Goal: Communication & Community: Answer question/provide support

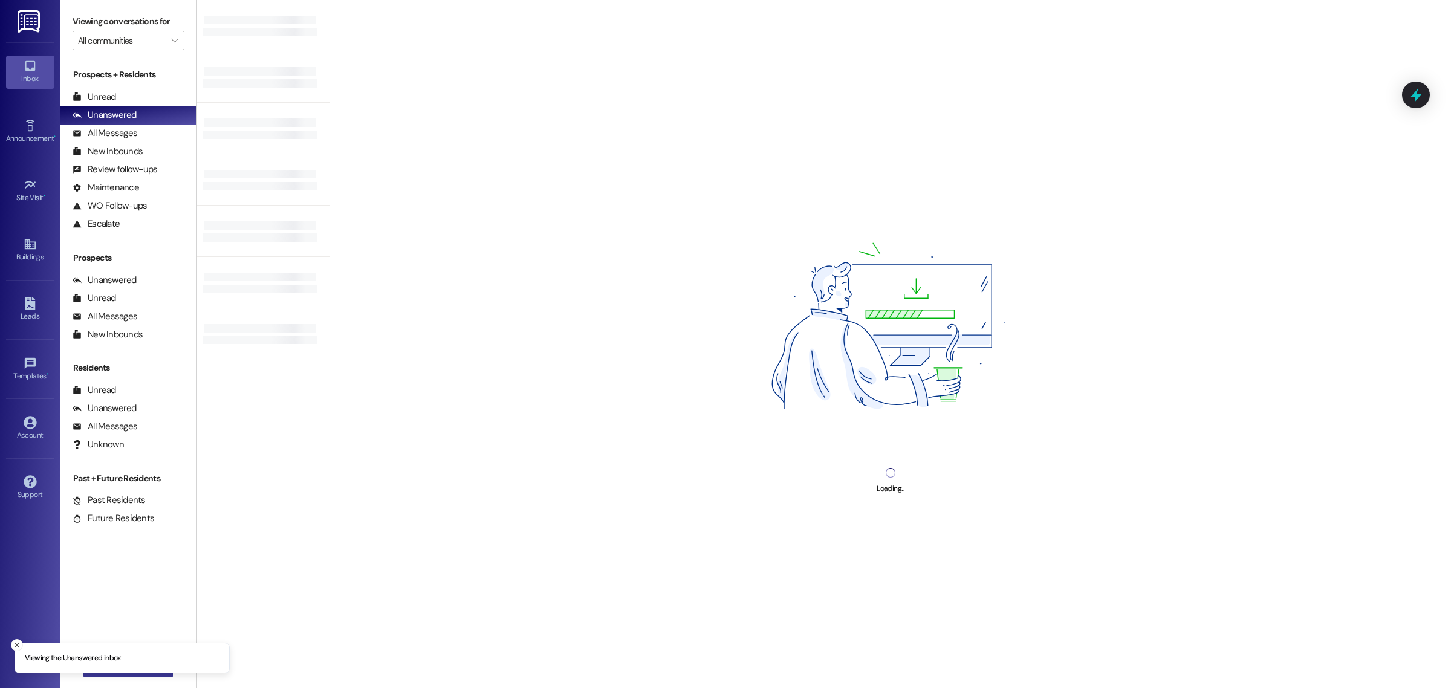
click at [125, 676] on button " New Message" at bounding box center [127, 667] width 89 height 19
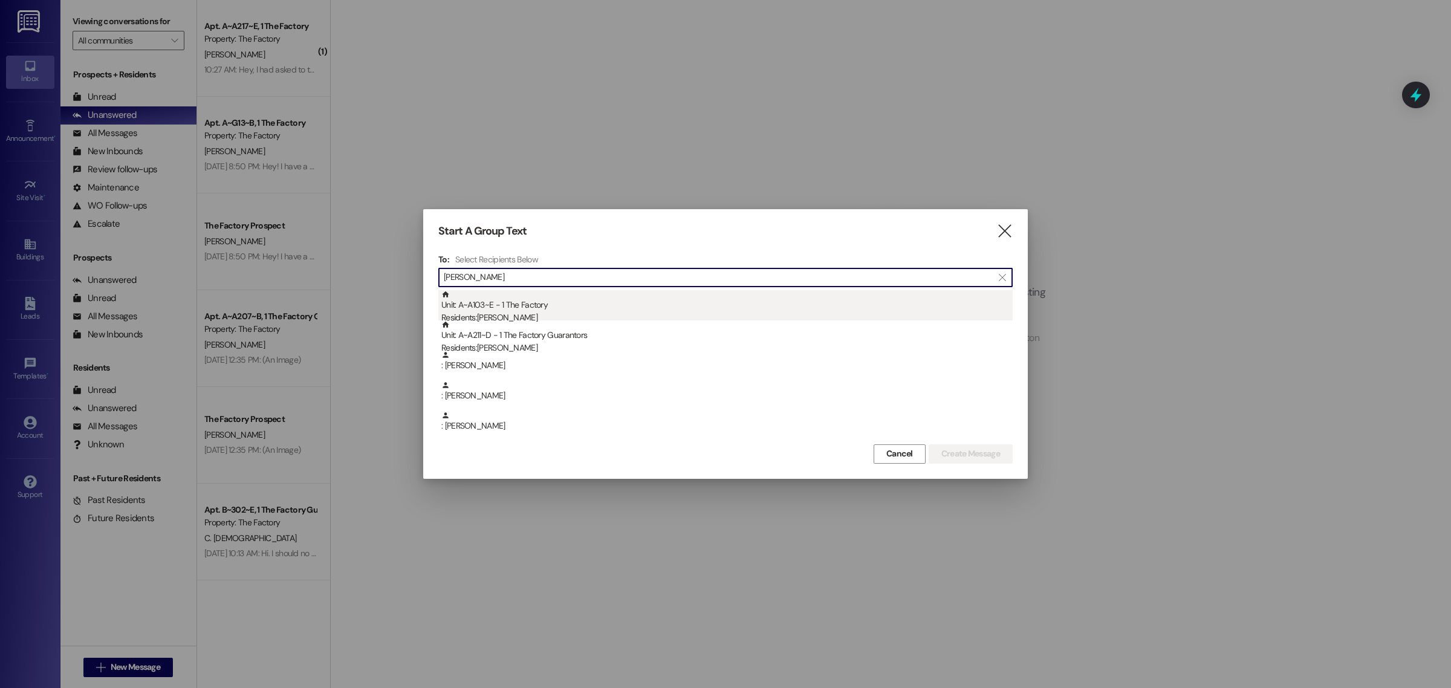
type input "[PERSON_NAME]"
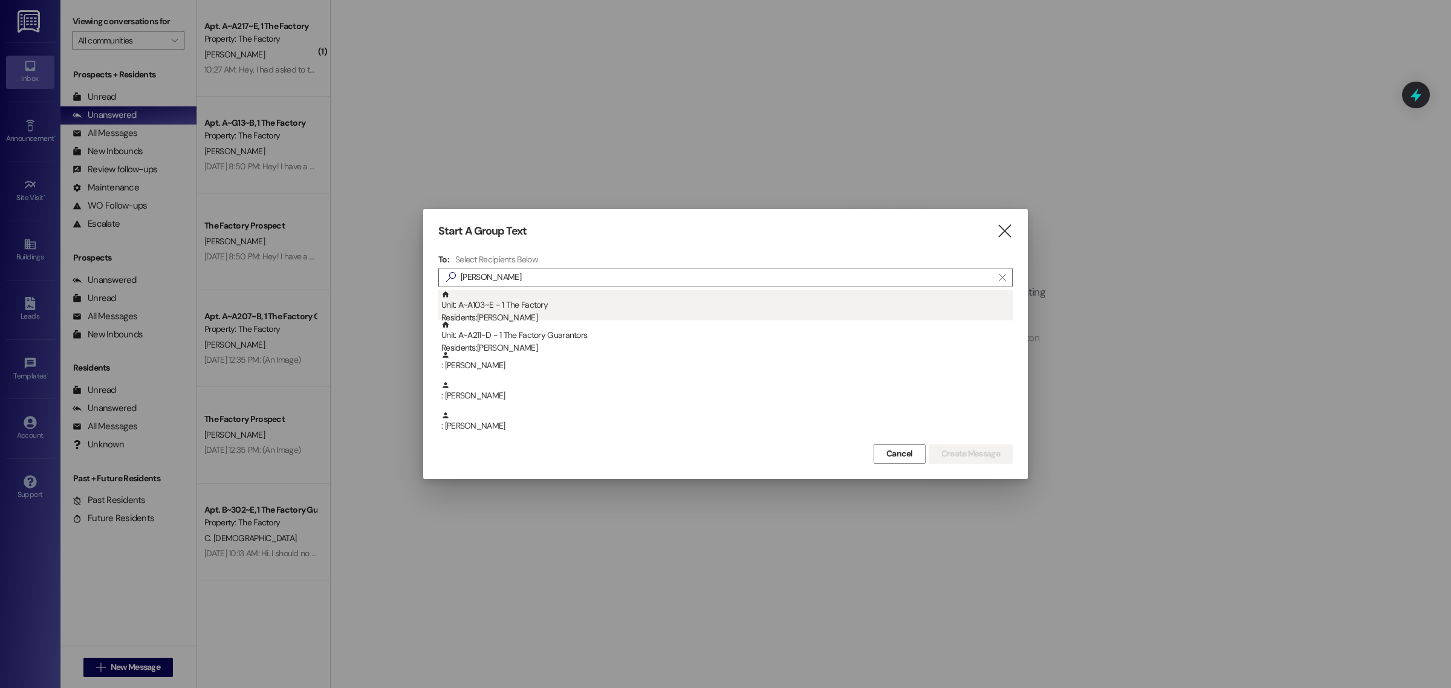
click at [502, 304] on div "Unit: A~A103~E - 1 The Factory Residents: [PERSON_NAME]" at bounding box center [726, 307] width 571 height 34
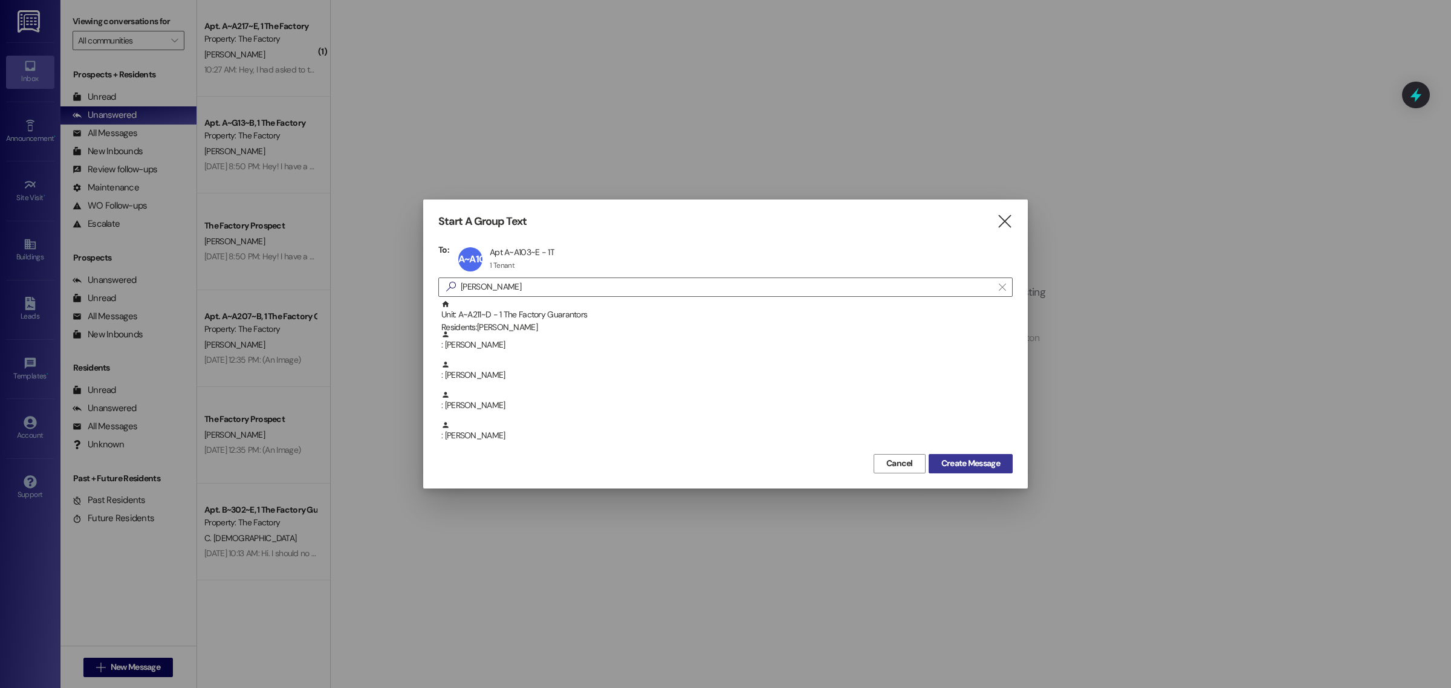
click at [1004, 457] on button "Create Message" at bounding box center [971, 463] width 84 height 19
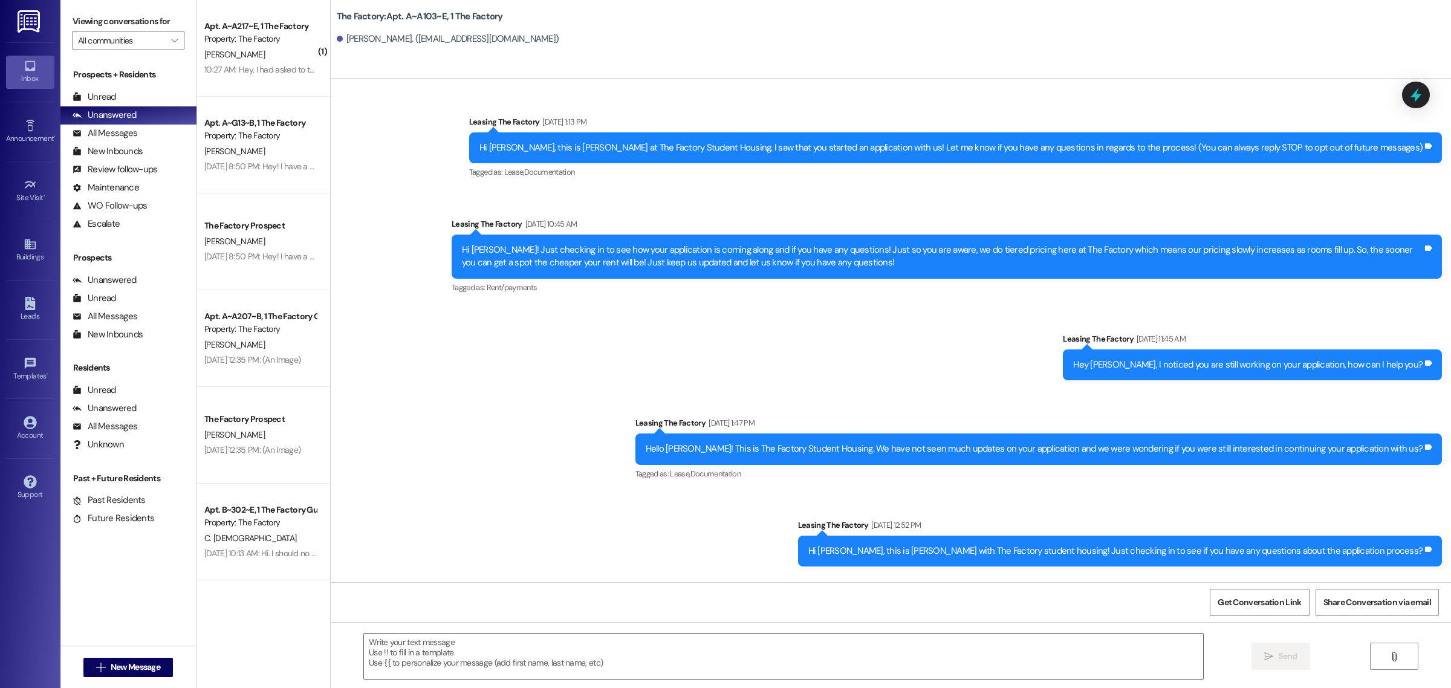
scroll to position [9250, 0]
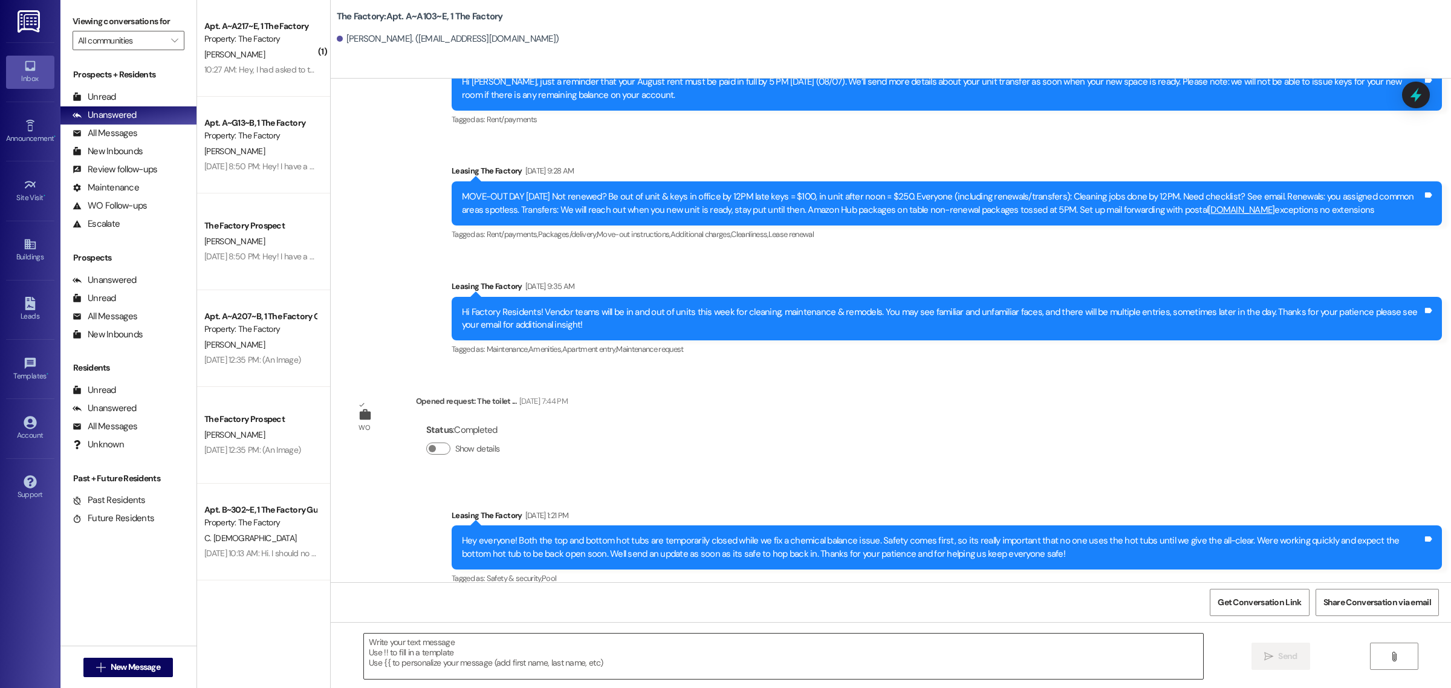
click at [618, 663] on textarea at bounding box center [783, 656] width 839 height 45
click at [437, 645] on textarea "Hello [PERSON_NAME], please" at bounding box center [783, 656] width 839 height 45
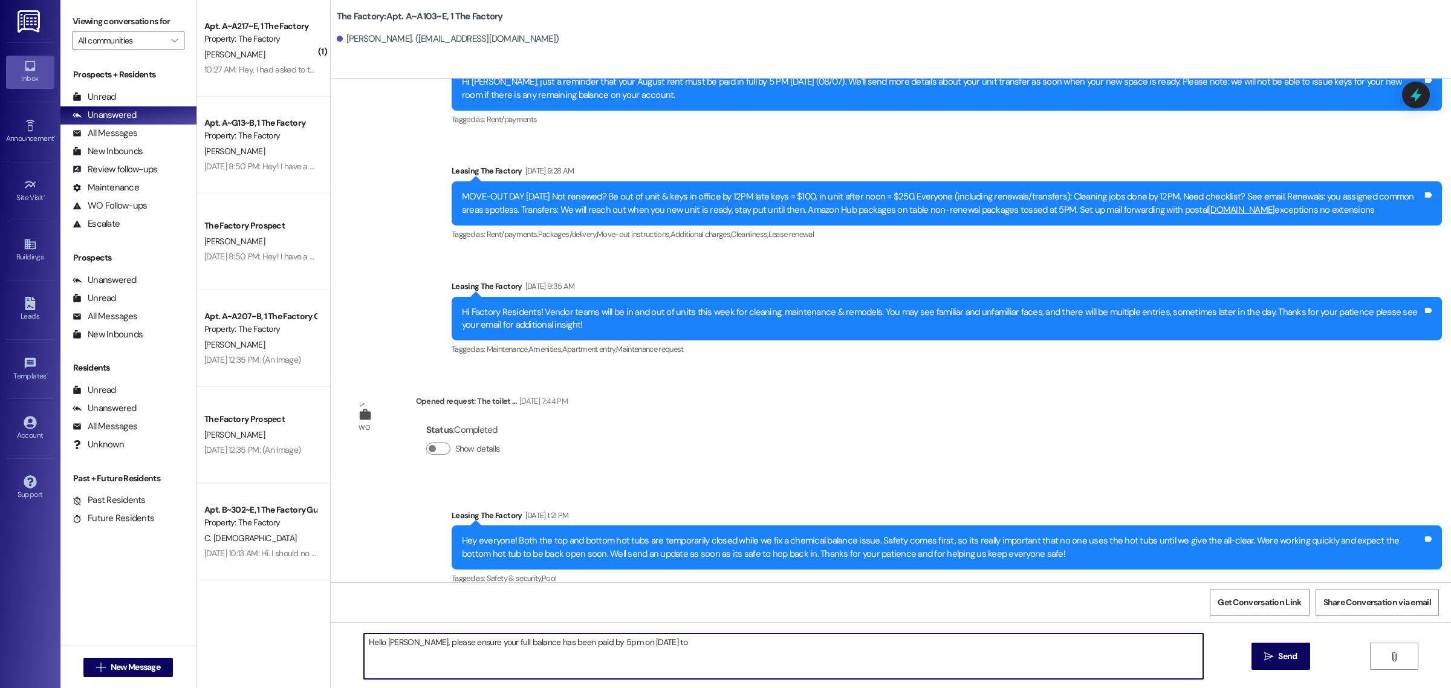
click at [575, 642] on textarea "Hello [PERSON_NAME], please ensure your full balance has been paid by 5pm on [D…" at bounding box center [783, 656] width 839 height 45
click at [700, 651] on textarea "Hello [PERSON_NAME], please ensure your full balance has been paid by 11:59pm o…" at bounding box center [783, 656] width 839 height 45
type textarea "Hello [PERSON_NAME], please ensure your full balance has been paid by 11:59pm o…"
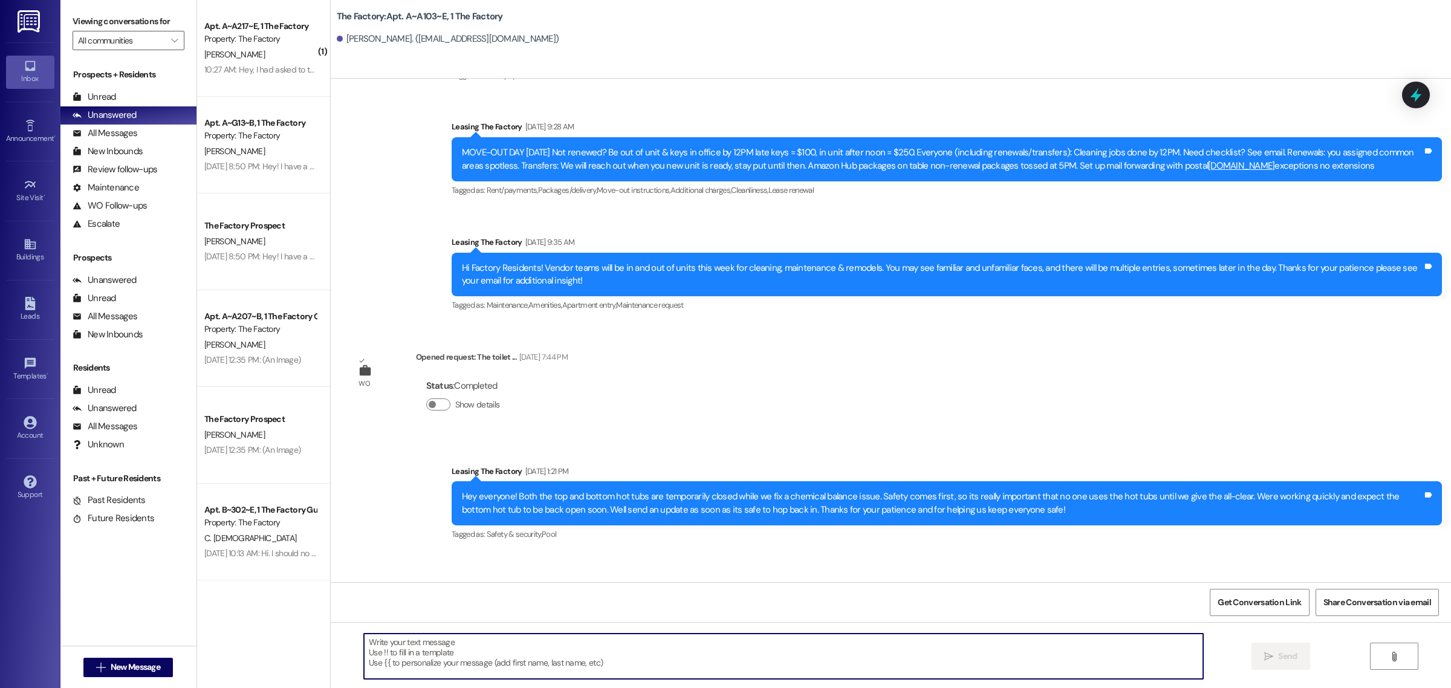
scroll to position [9334, 0]
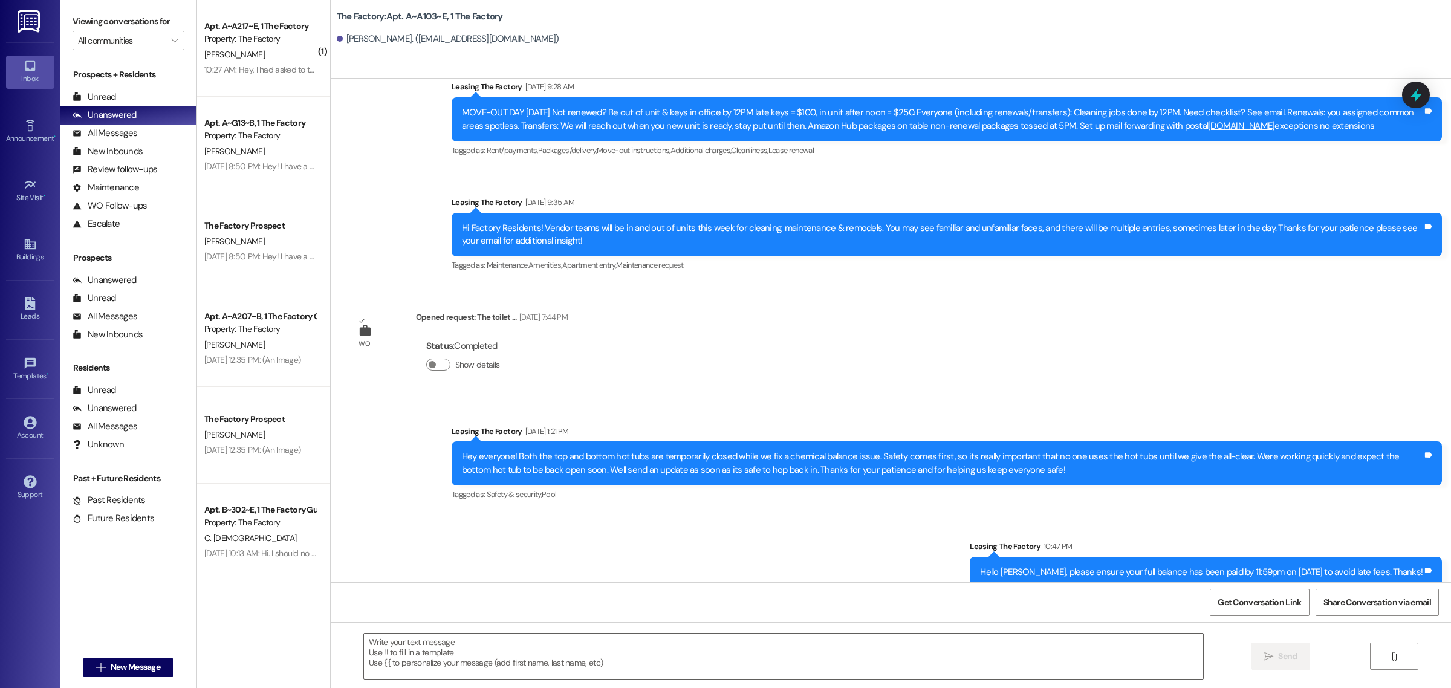
click at [1084, 566] on div "Hello [PERSON_NAME], please ensure your full balance has been paid by 11:59pm o…" at bounding box center [1201, 572] width 443 height 13
copy div "Hello [PERSON_NAME], please ensure your full balance has been paid by 11:59pm o…"
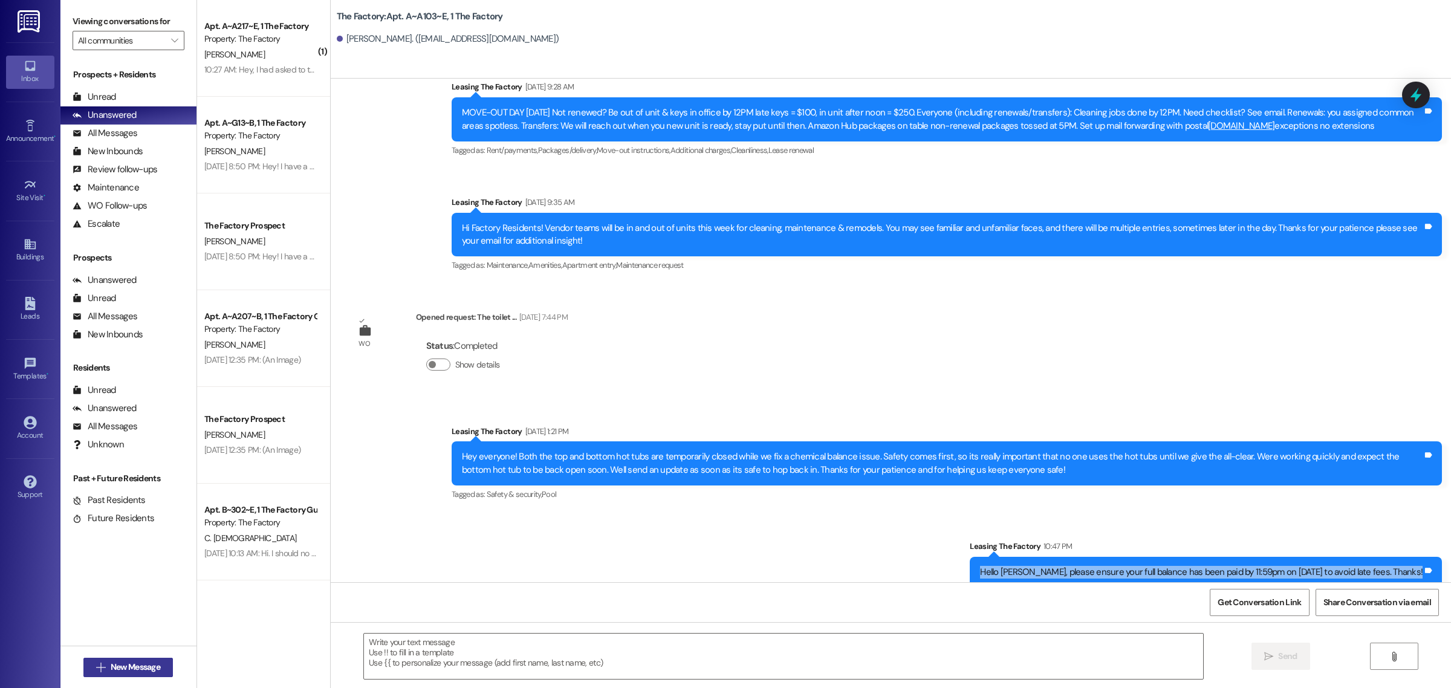
click at [159, 660] on button " New Message" at bounding box center [127, 667] width 89 height 19
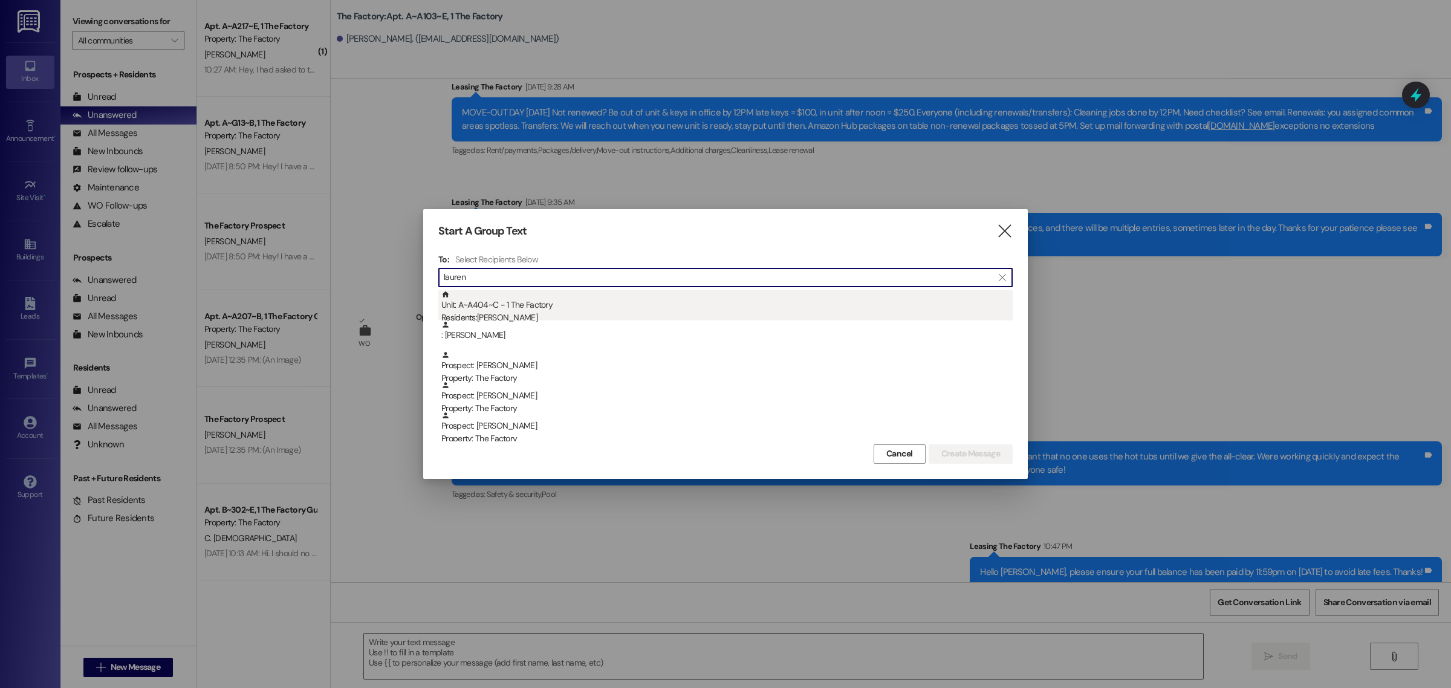
type input "lauren"
click at [542, 313] on div "Residents: [PERSON_NAME]" at bounding box center [726, 317] width 571 height 13
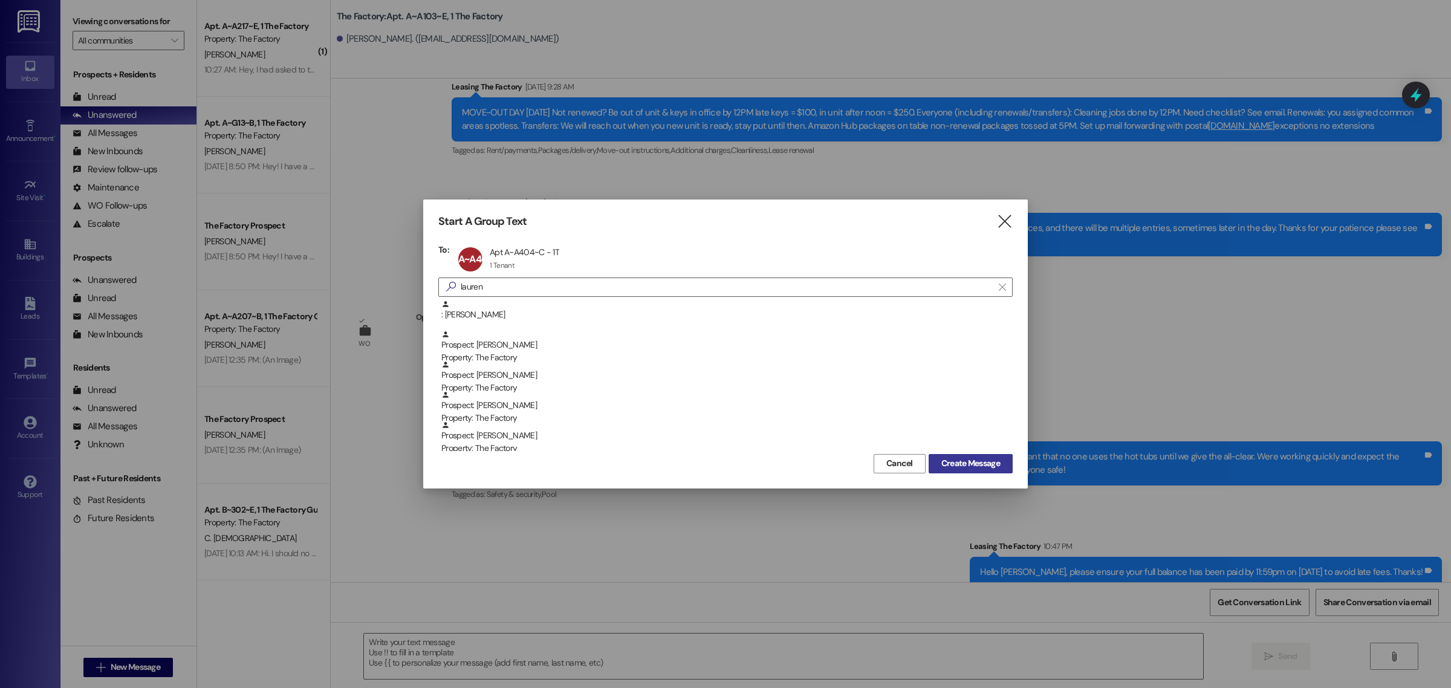
click at [974, 455] on button "Create Message" at bounding box center [971, 463] width 84 height 19
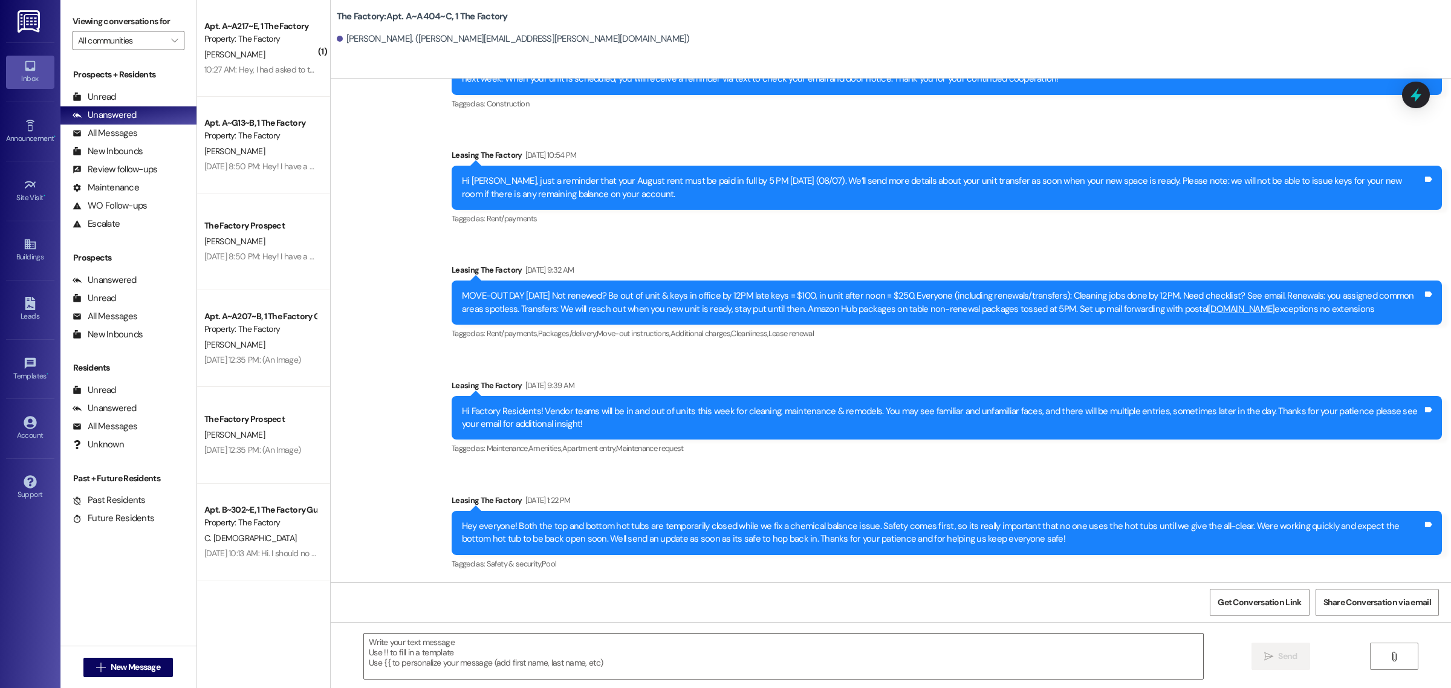
scroll to position [7877, 0]
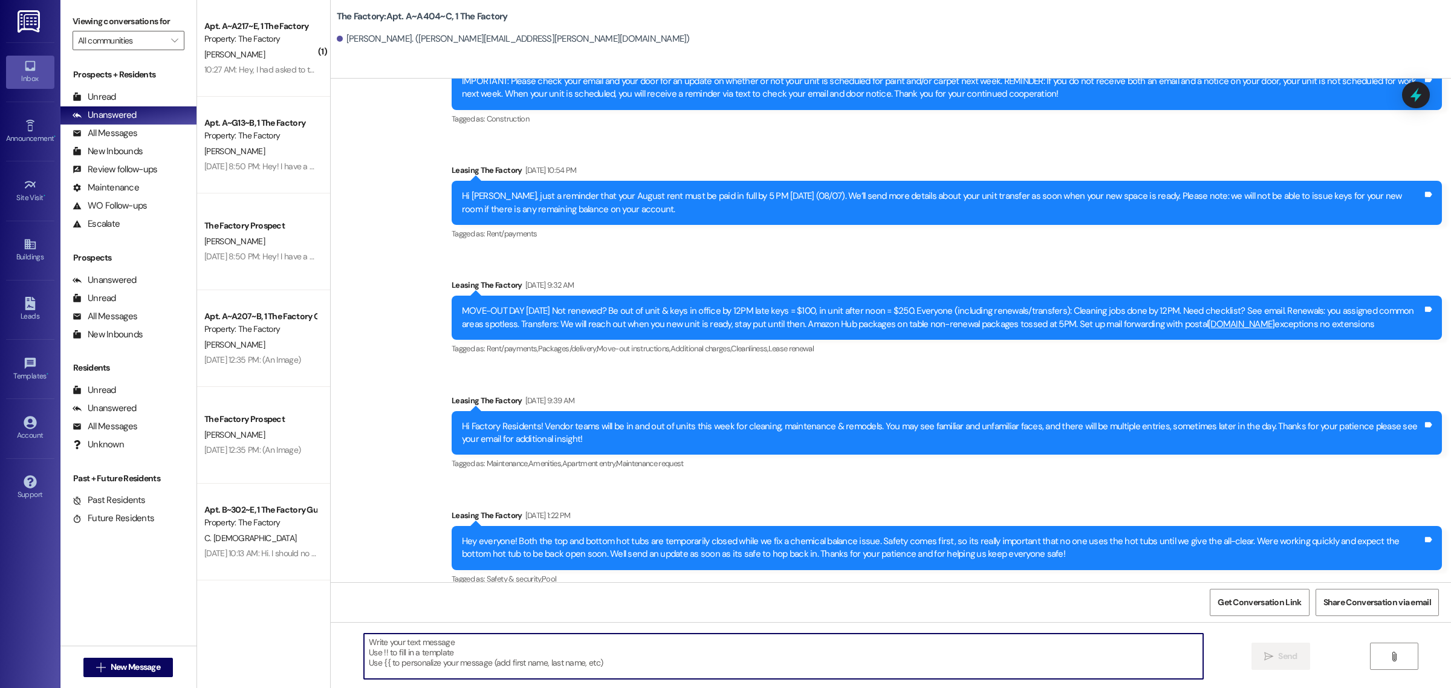
click at [608, 659] on textarea at bounding box center [783, 656] width 839 height 45
paste textarea "Hello [PERSON_NAME], please ensure your full balance has been paid by 11:59pm o…"
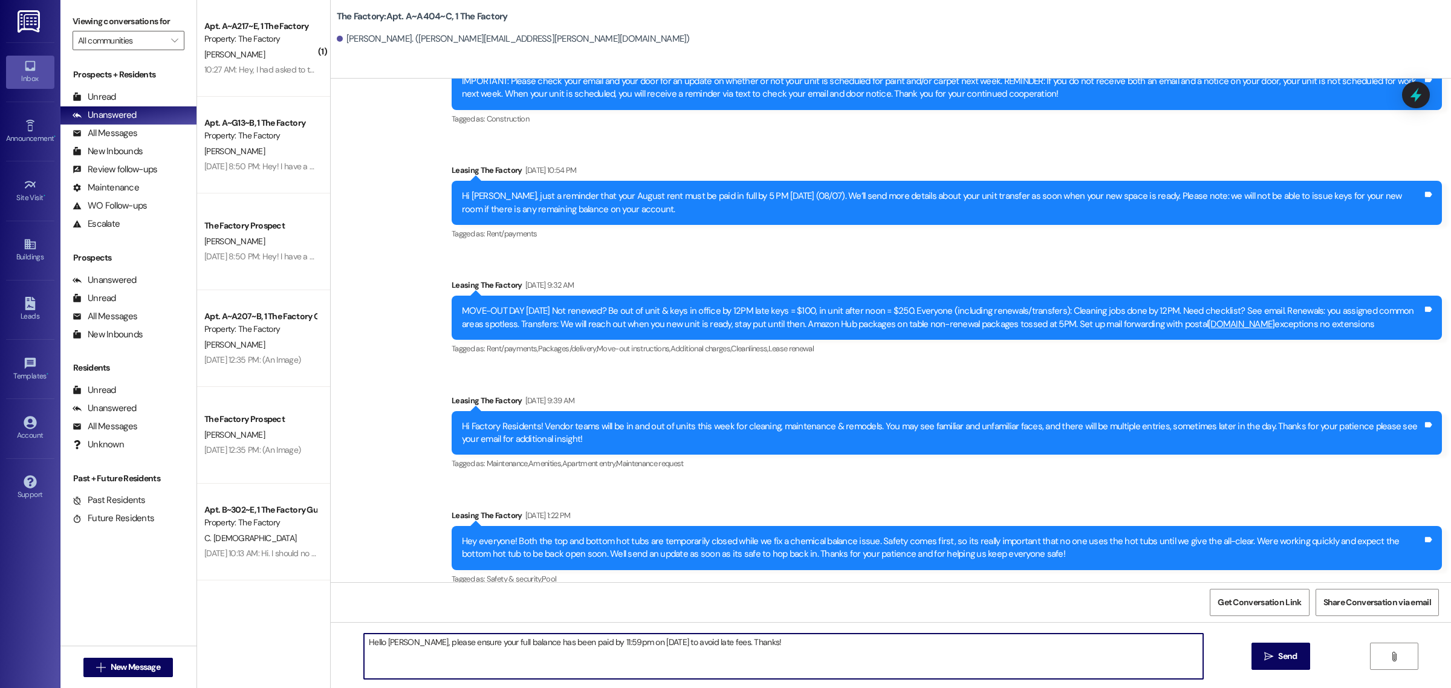
click at [388, 643] on textarea "Hello [PERSON_NAME], please ensure your full balance has been paid by 11:59pm o…" at bounding box center [783, 656] width 839 height 45
type textarea "Hello [PERSON_NAME], please ensure your full balance has been paid by 11:59pm o…"
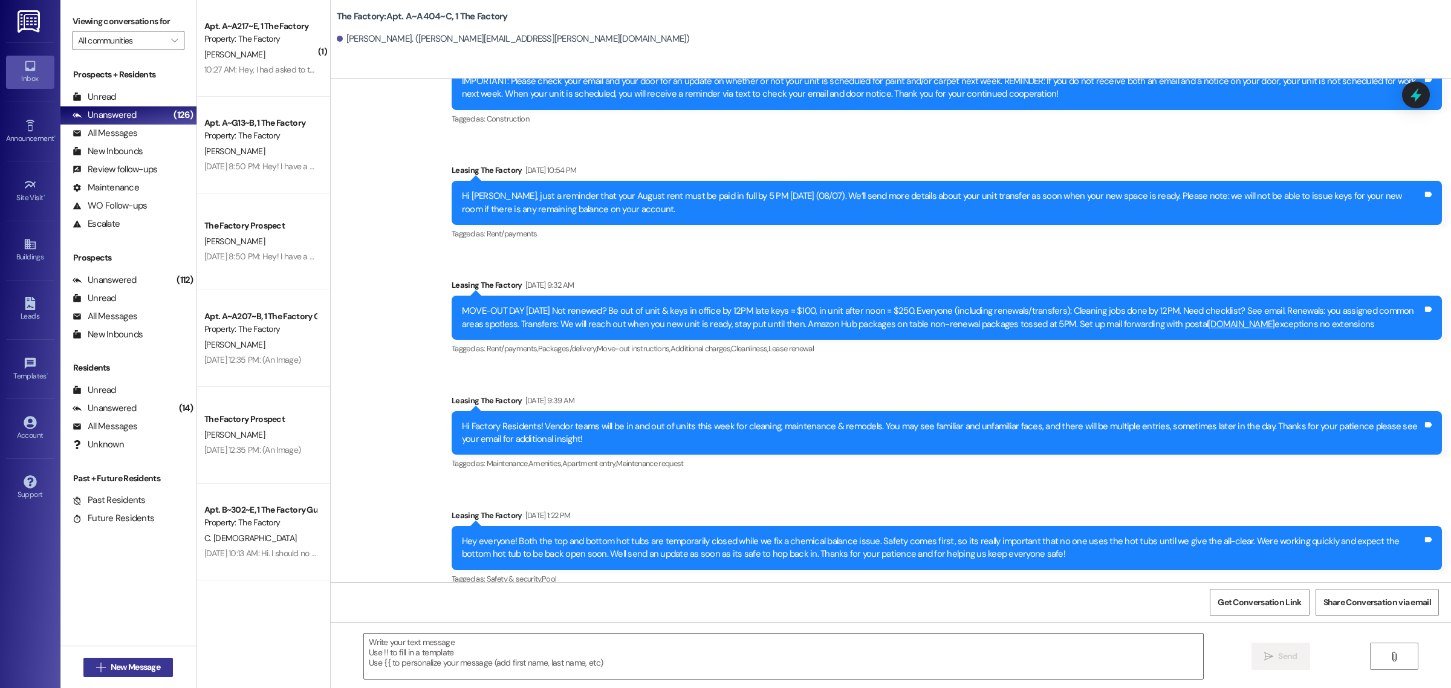
click at [150, 663] on span "New Message" at bounding box center [136, 667] width 50 height 13
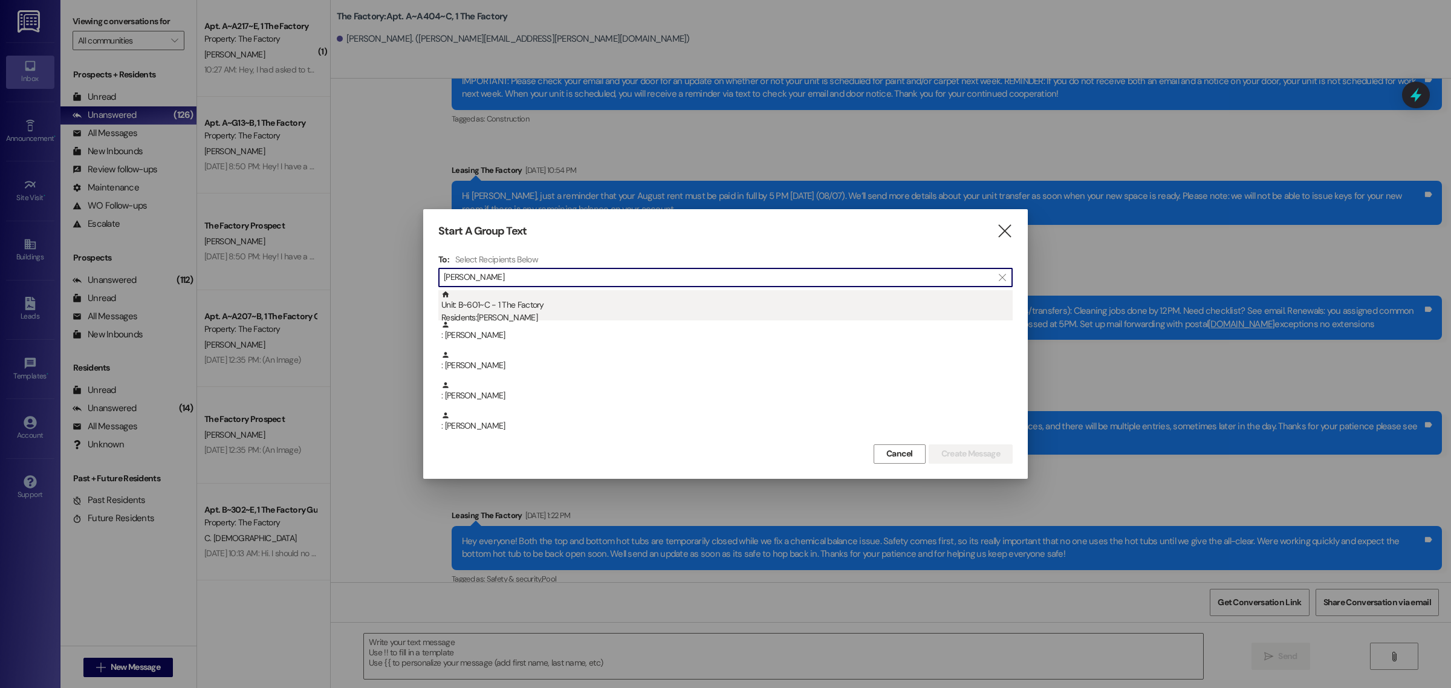
type input "[PERSON_NAME]"
click at [597, 313] on div "Residents: [PERSON_NAME]" at bounding box center [726, 317] width 571 height 13
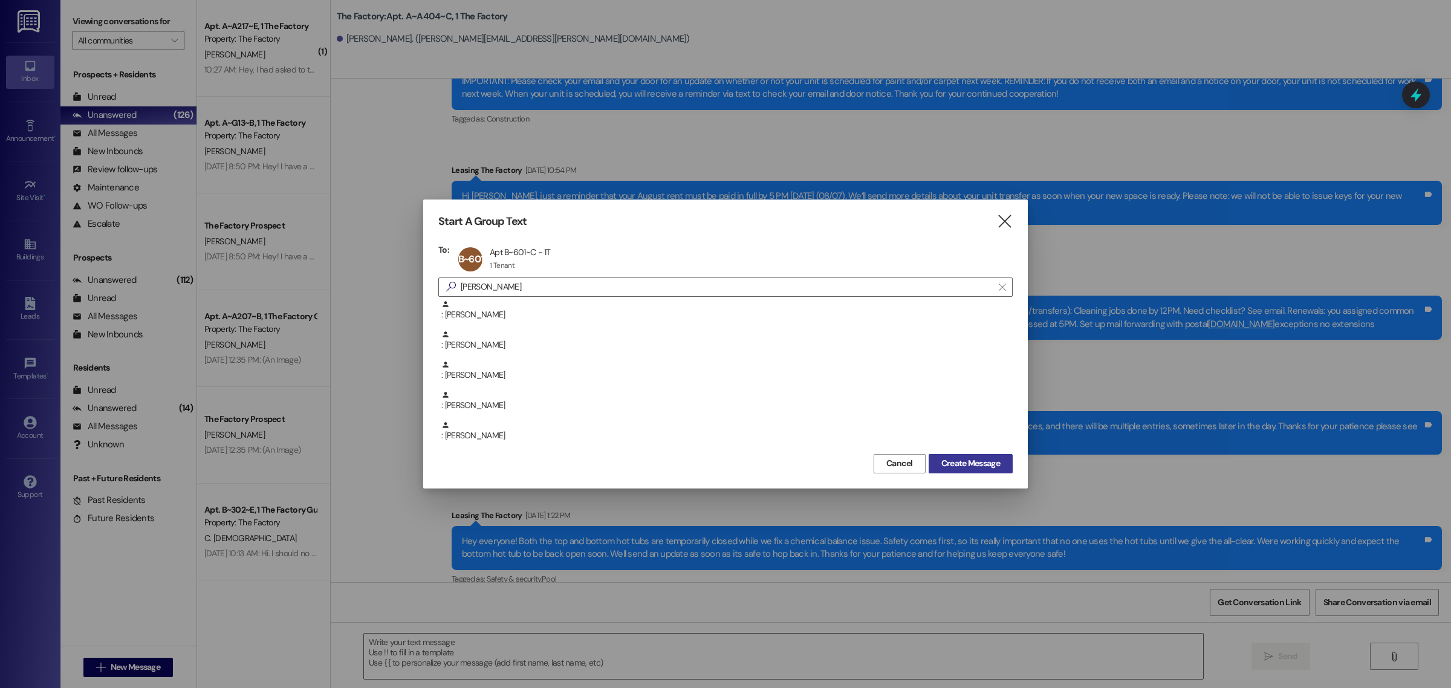
click at [945, 469] on span "Create Message" at bounding box center [970, 463] width 59 height 13
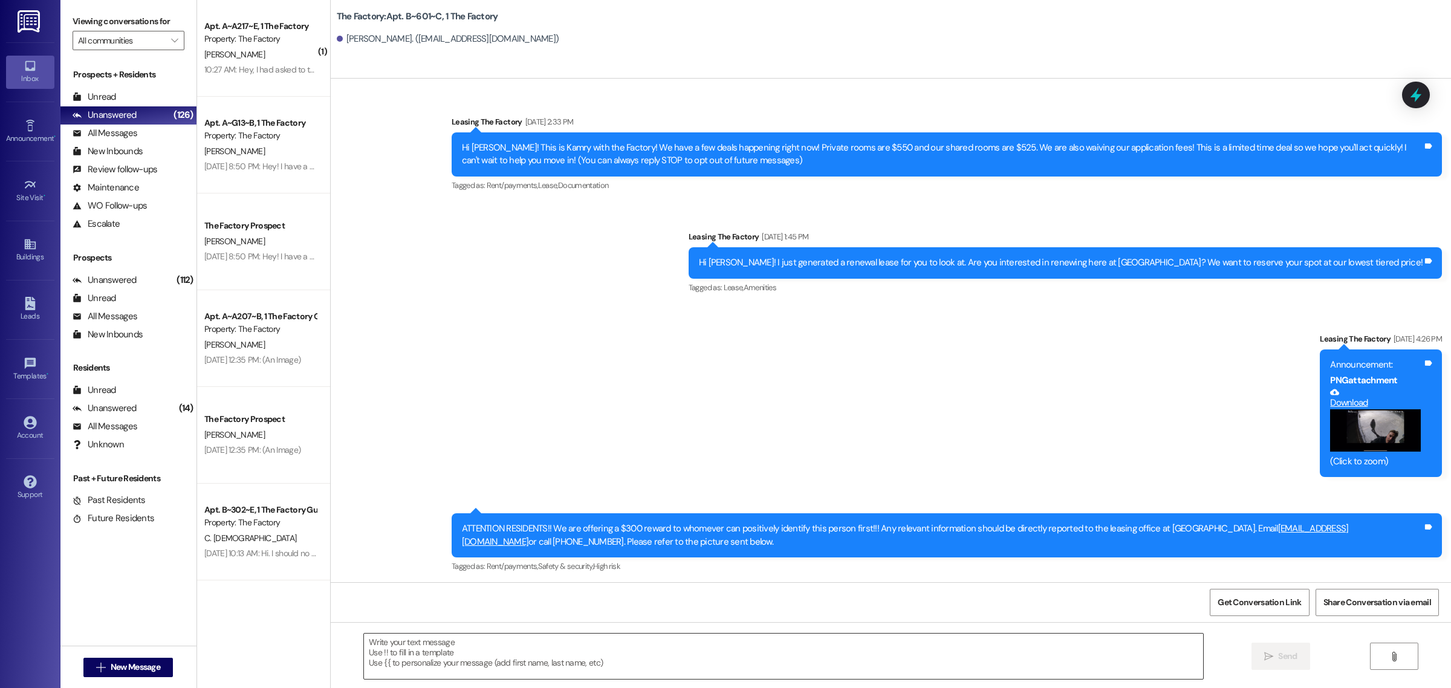
scroll to position [5174, 0]
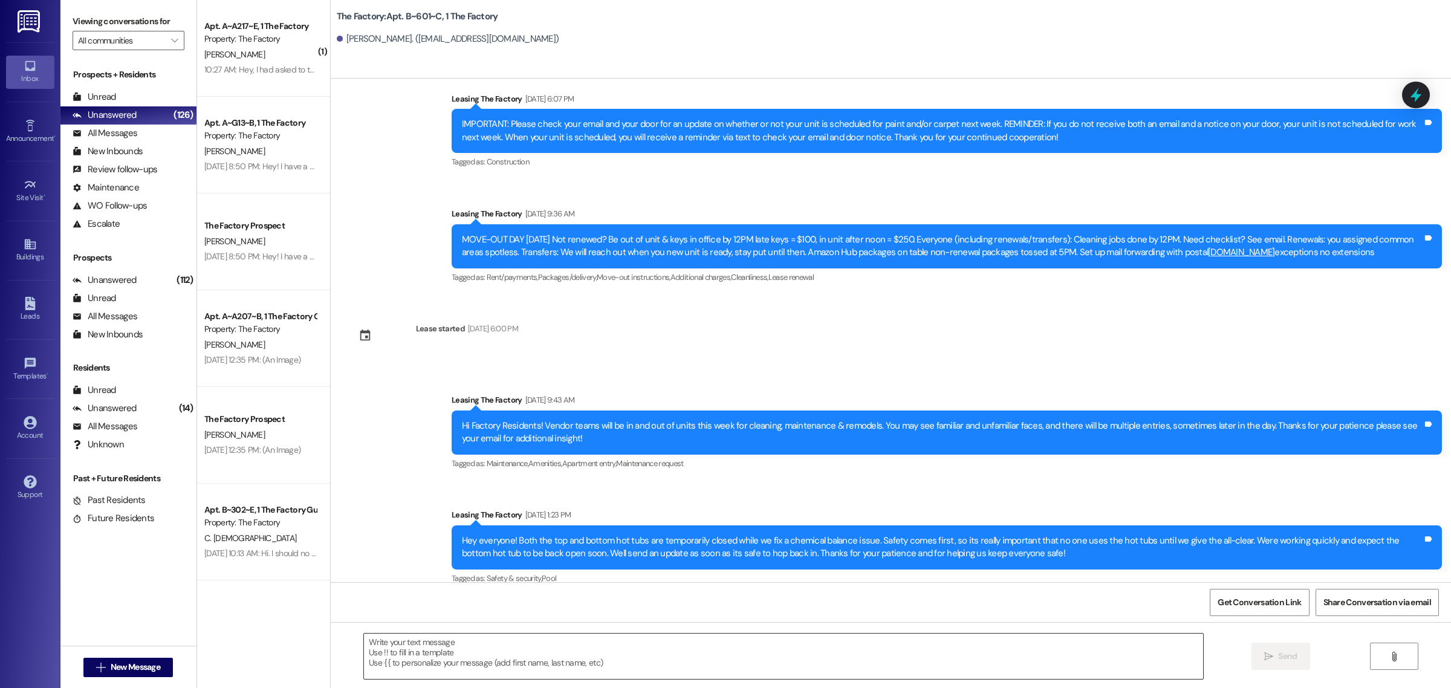
click at [402, 656] on textarea at bounding box center [783, 656] width 839 height 45
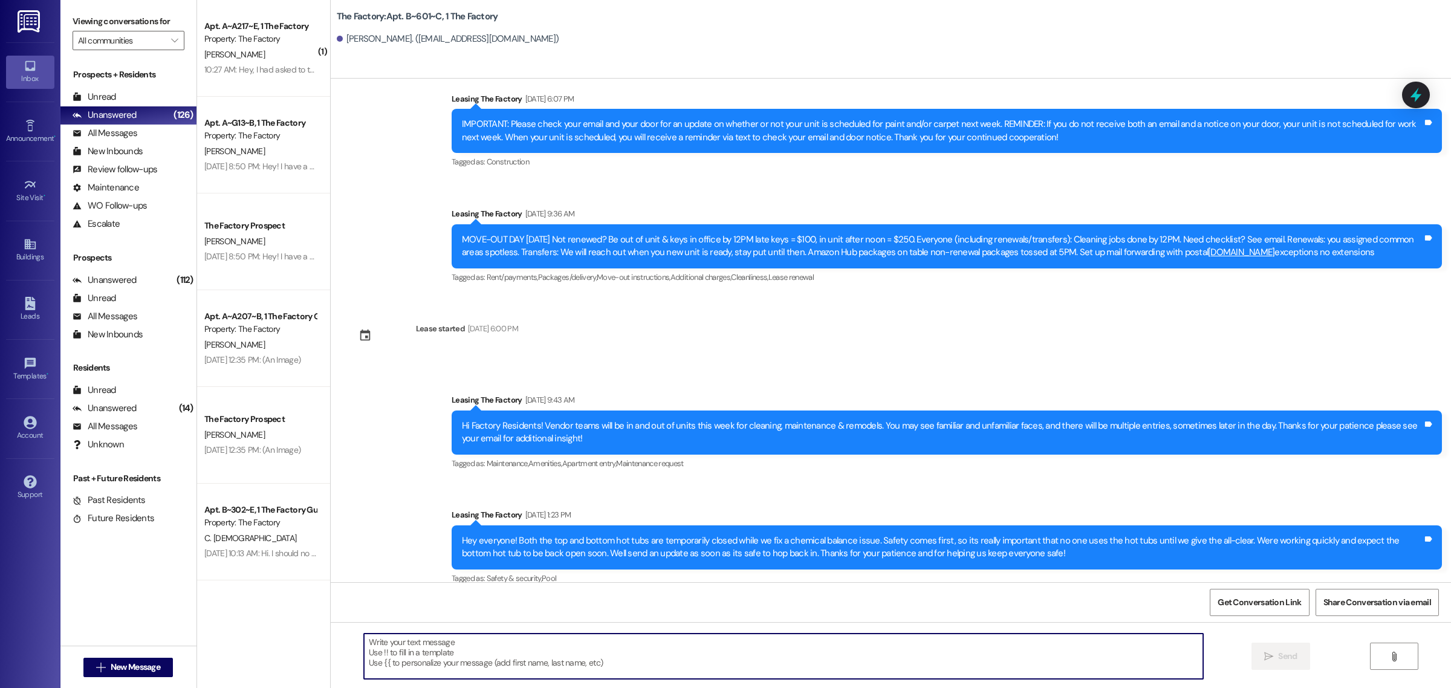
paste textarea "Hello [PERSON_NAME], please ensure your full balance has been paid by 11:59pm o…"
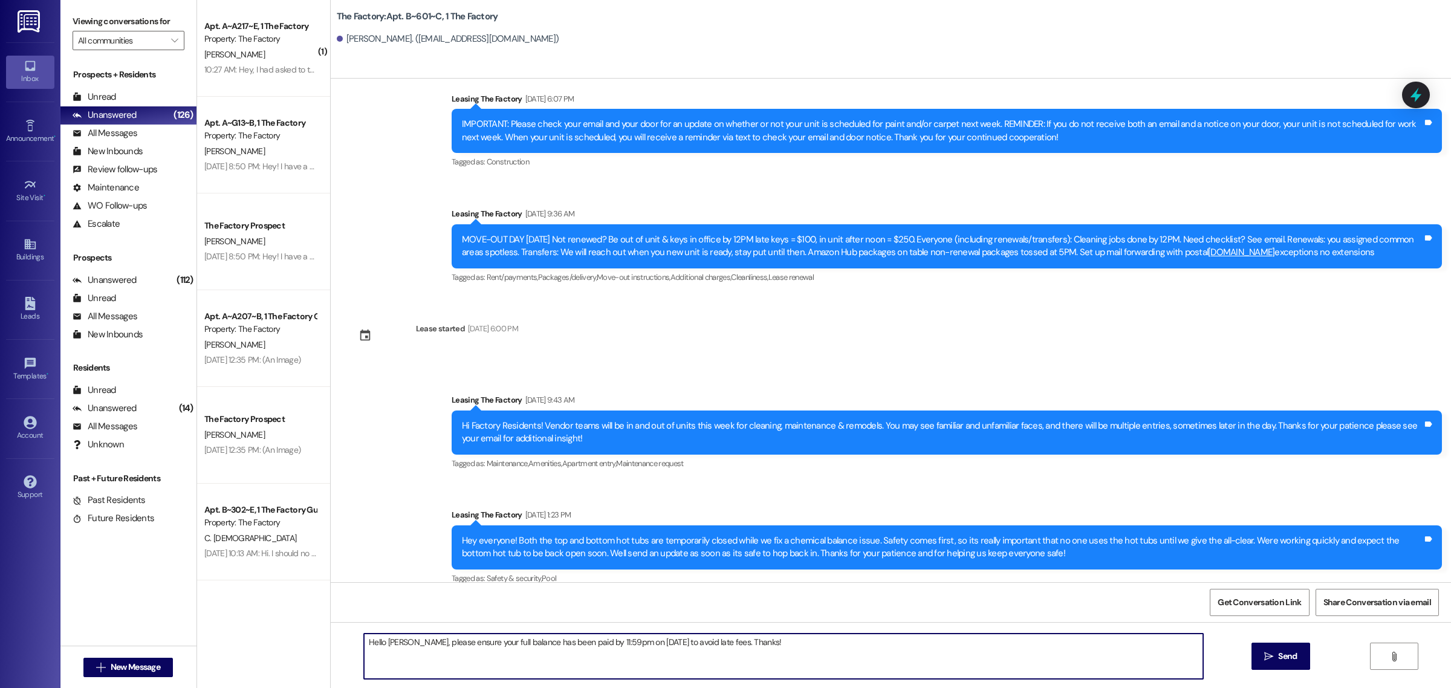
click at [388, 644] on textarea "Hello [PERSON_NAME], please ensure your full balance has been paid by 11:59pm o…" at bounding box center [783, 656] width 839 height 45
type textarea "Hello [PERSON_NAME], please ensure your full balance has been paid by 11:59pm o…"
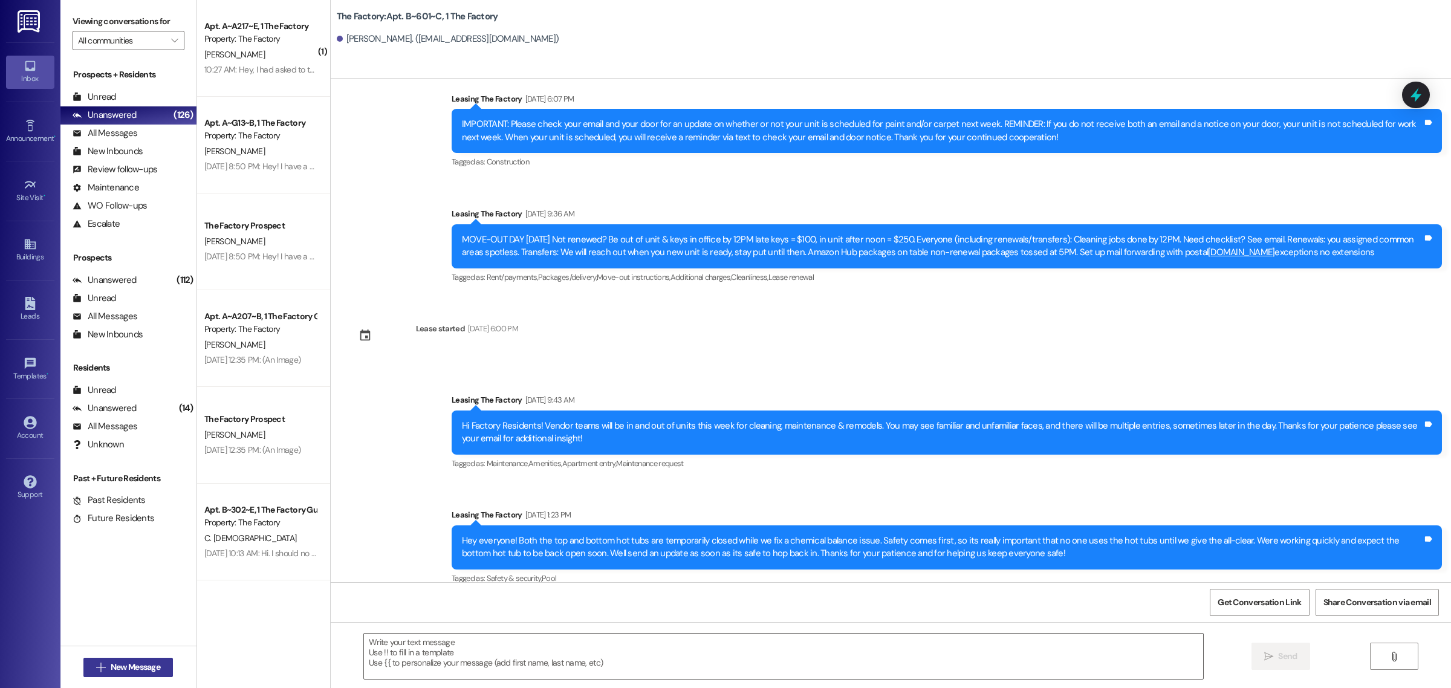
click at [131, 666] on span "New Message" at bounding box center [136, 667] width 50 height 13
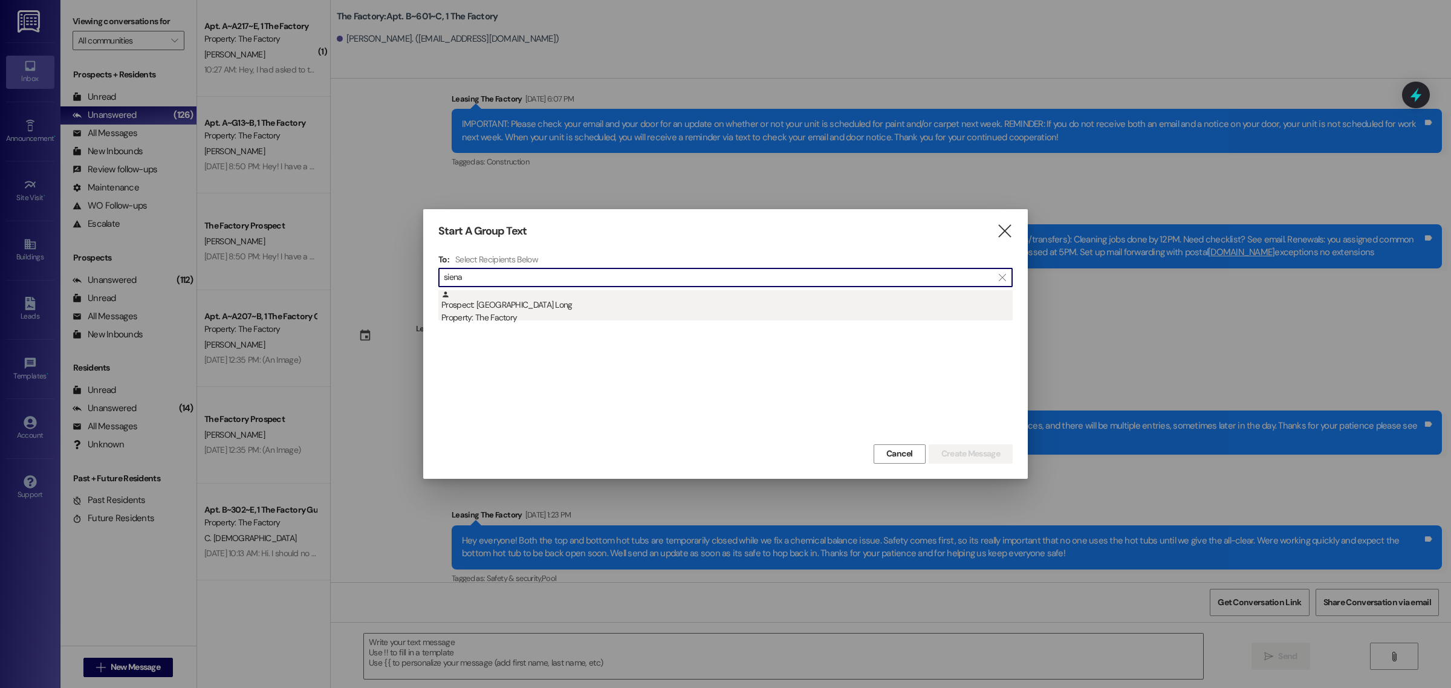
type input "siena"
click at [576, 295] on div "Prospect: [GEOGRAPHIC_DATA] Long Property: The Factory" at bounding box center [726, 307] width 571 height 34
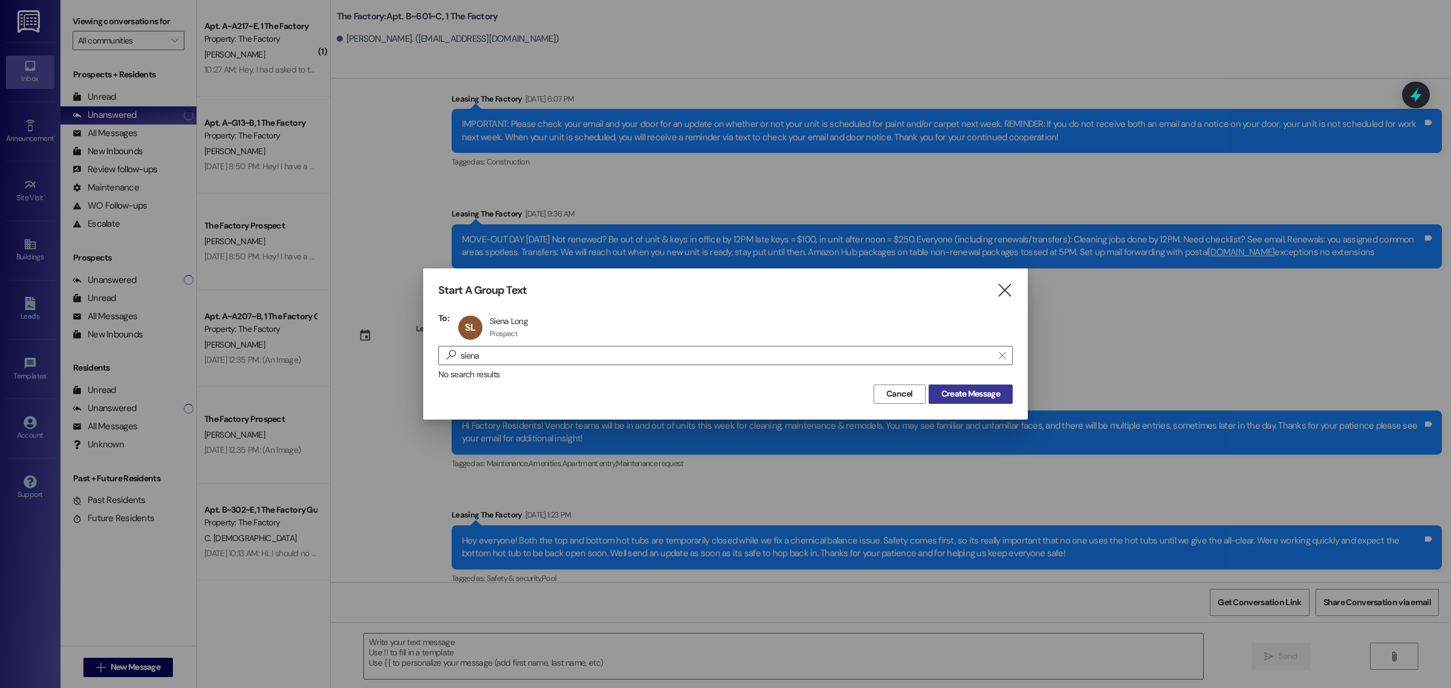
click at [969, 385] on button "Create Message" at bounding box center [971, 394] width 84 height 19
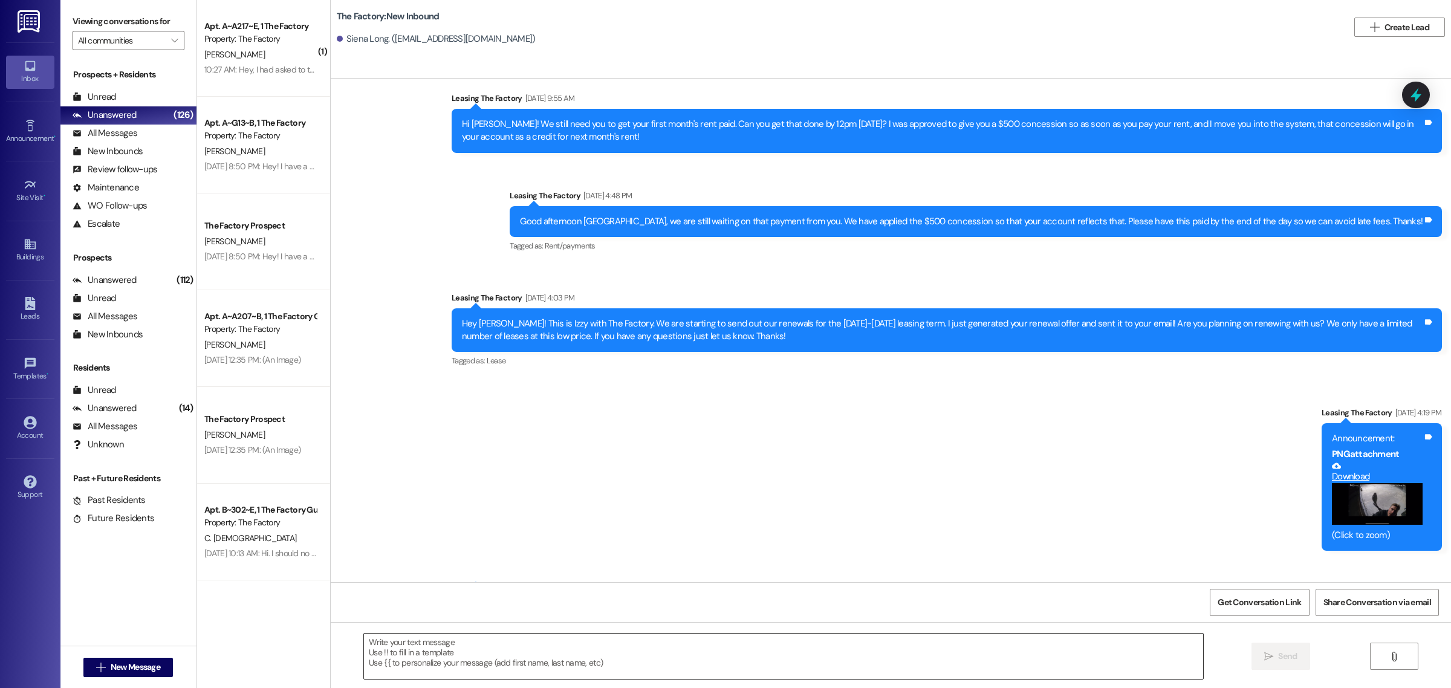
scroll to position [1147, 0]
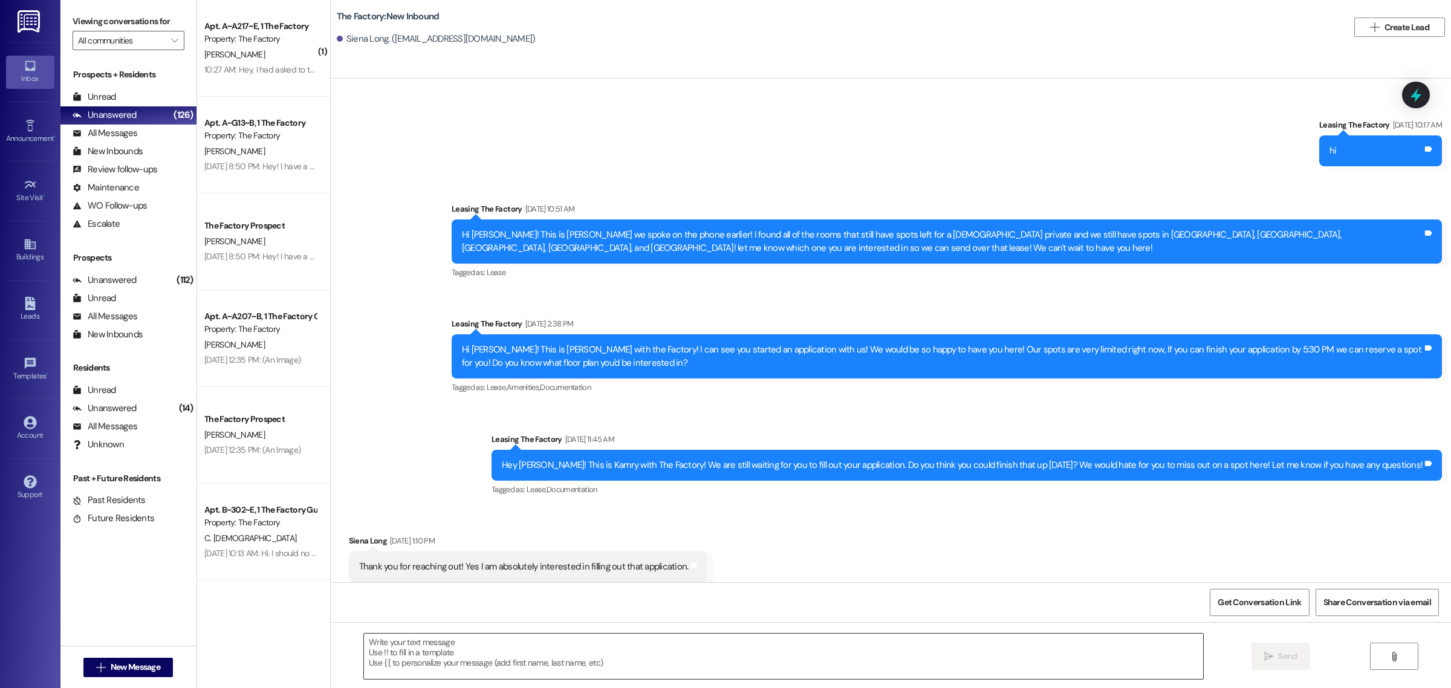
click at [503, 645] on textarea at bounding box center [783, 656] width 839 height 45
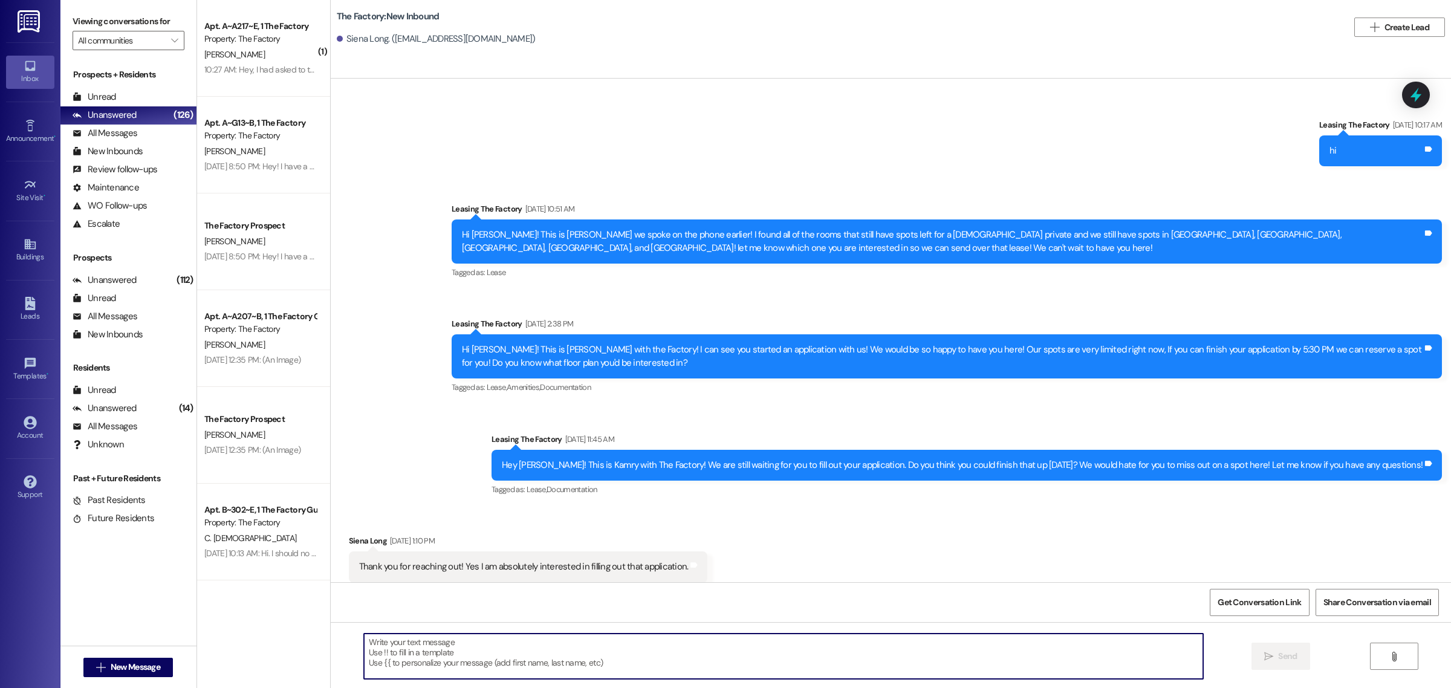
paste textarea "Hello [PERSON_NAME], please ensure your full balance has been paid by 11:59pm o…"
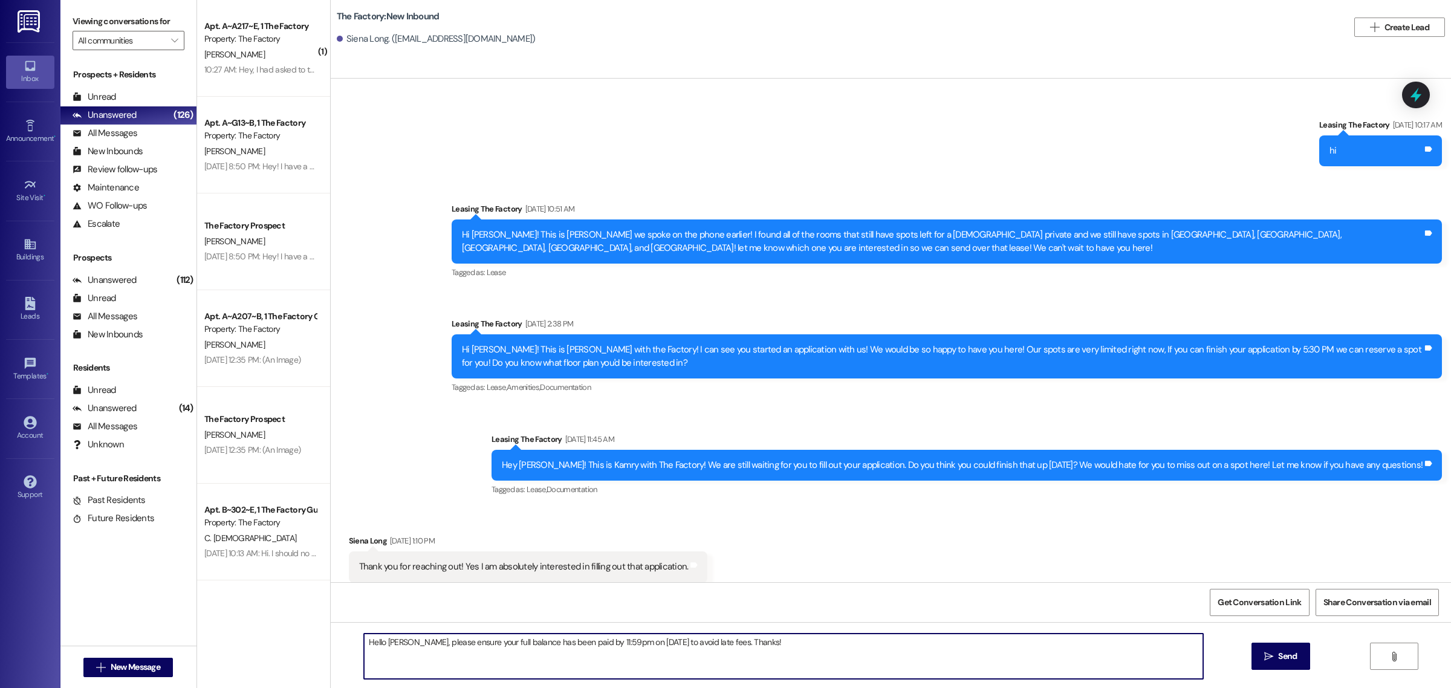
click at [385, 646] on textarea "Hello [PERSON_NAME], please ensure your full balance has been paid by 11:59pm o…" at bounding box center [783, 656] width 839 height 45
type textarea "Hello [PERSON_NAME], please ensure your full balance has been paid by 11:59pm o…"
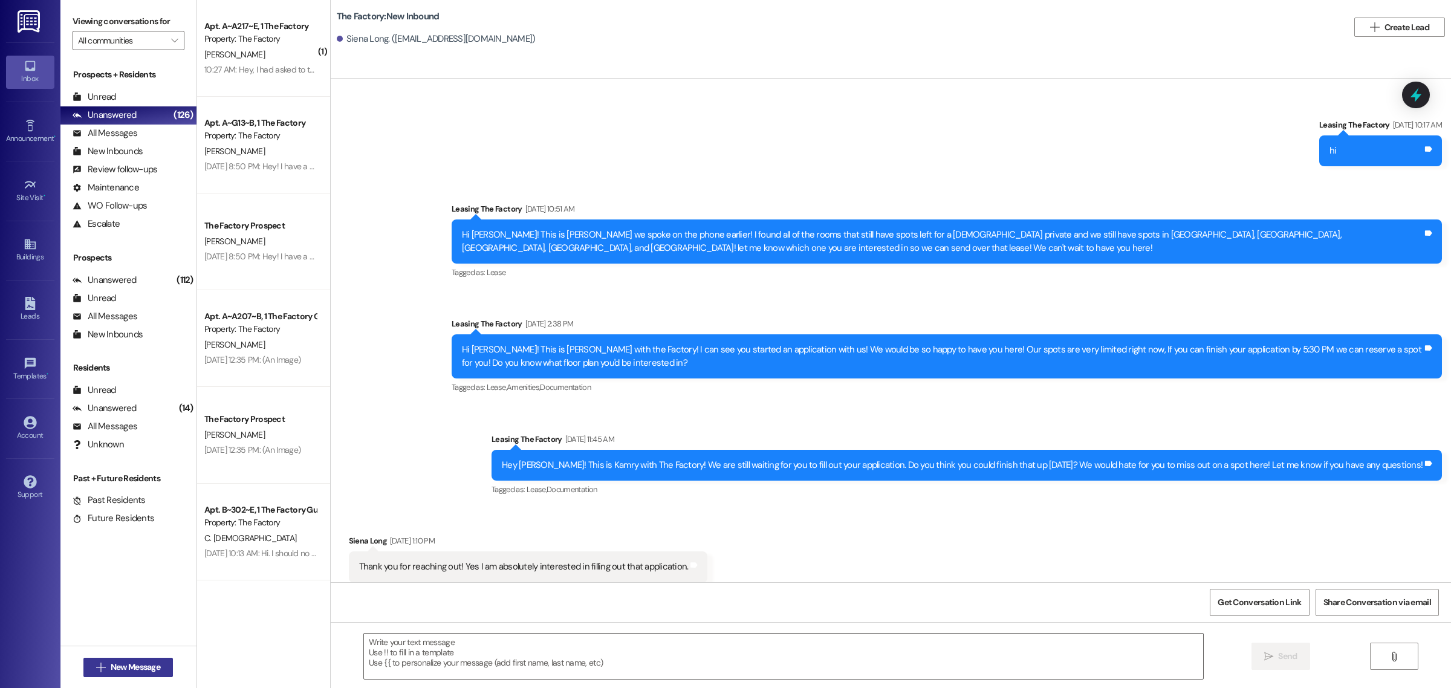
click at [118, 664] on span "New Message" at bounding box center [136, 667] width 50 height 13
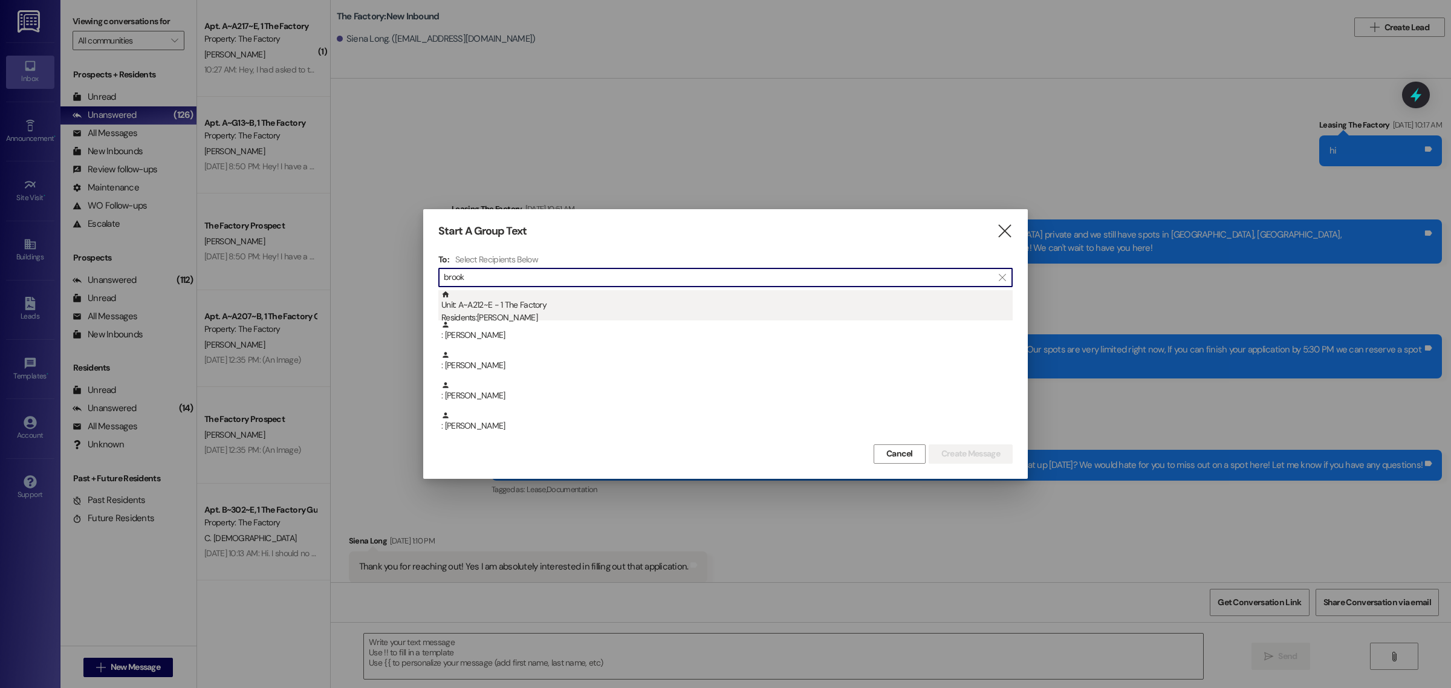
type input "brook"
click at [651, 310] on div "Unit: A~A212~E - 1 The Factory Residents: [PERSON_NAME]" at bounding box center [726, 307] width 571 height 34
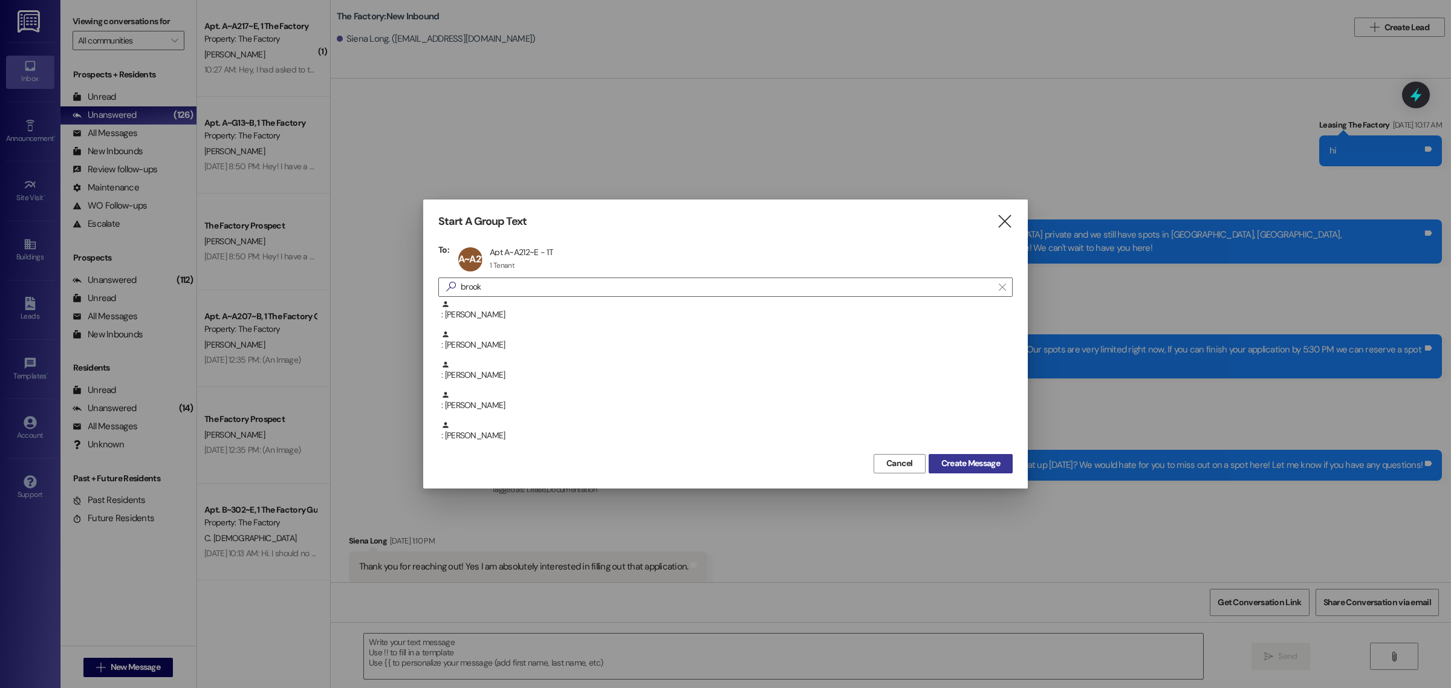
click at [954, 463] on span "Create Message" at bounding box center [970, 463] width 59 height 13
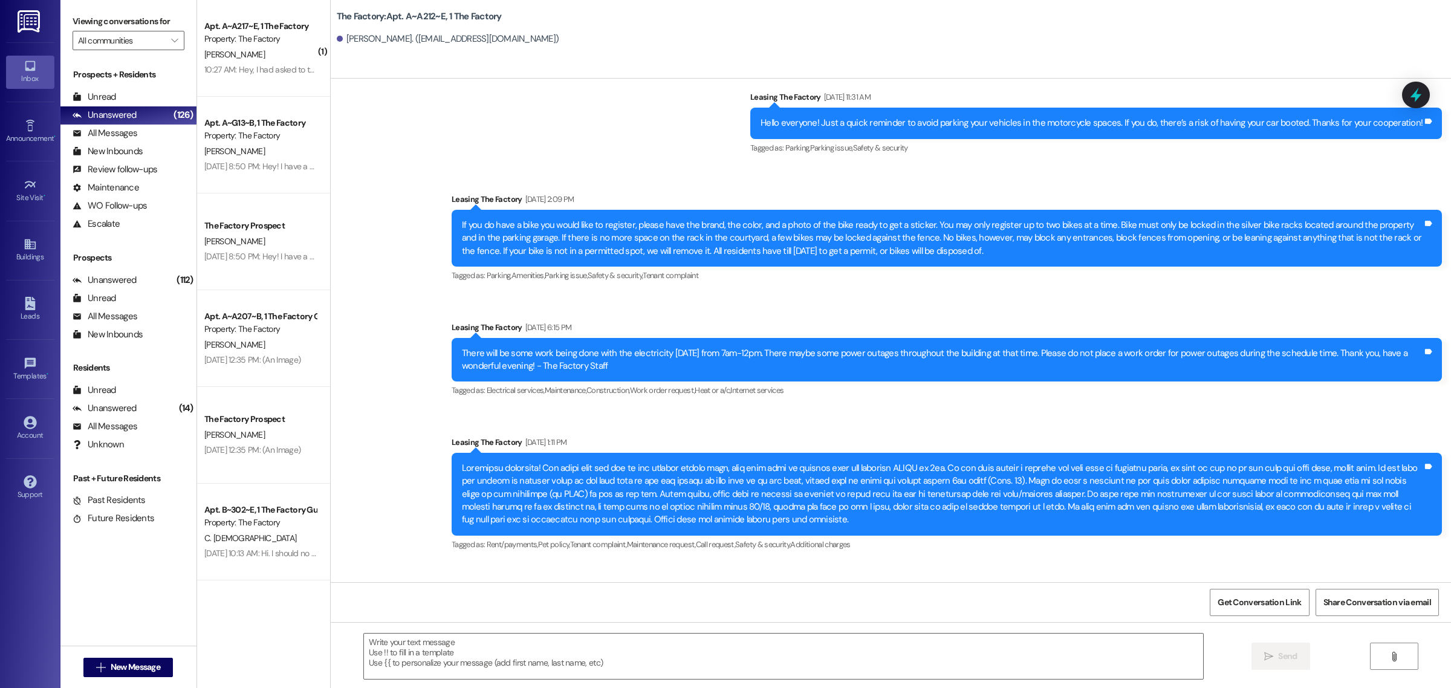
scroll to position [0, 0]
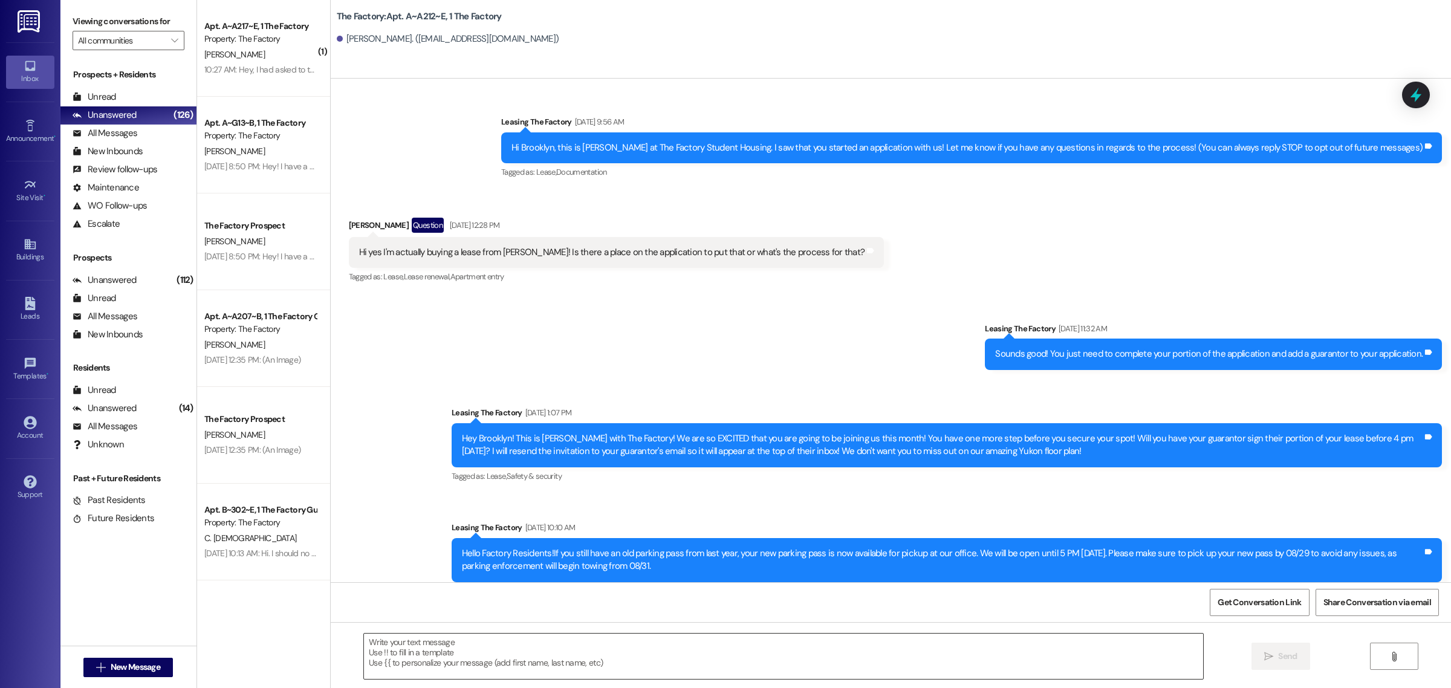
click at [429, 666] on textarea at bounding box center [783, 656] width 839 height 45
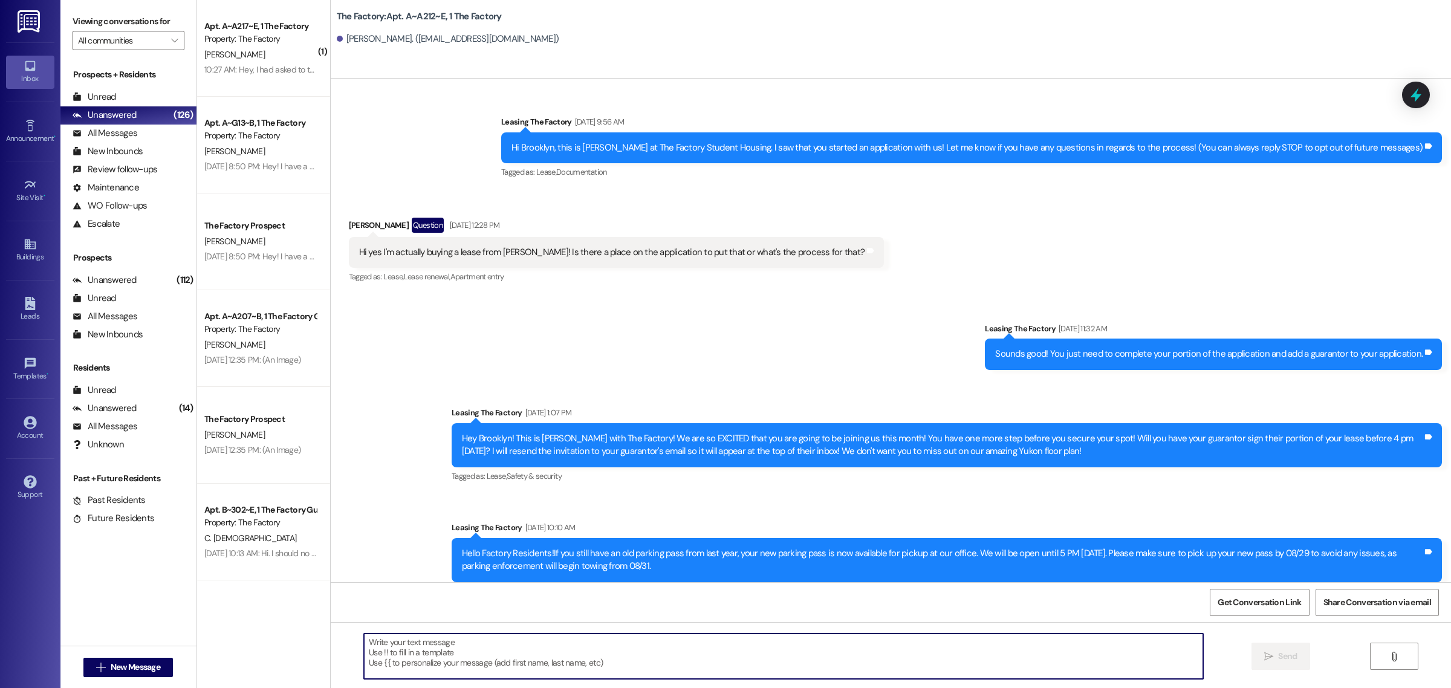
paste textarea "Hello [PERSON_NAME], please ensure your full balance has been paid by 11:59pm o…"
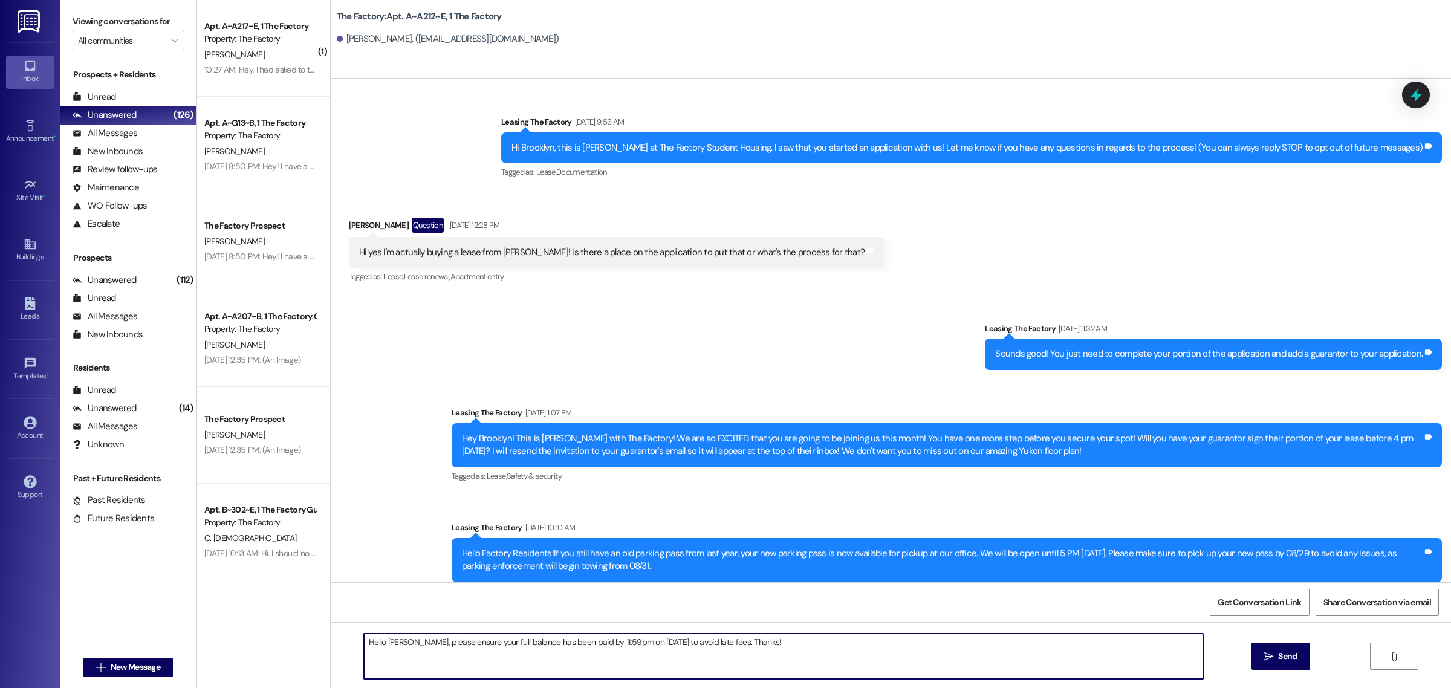
click at [388, 642] on textarea "Hello [PERSON_NAME], please ensure your full balance has been paid by 11:59pm o…" at bounding box center [783, 656] width 839 height 45
type textarea "Hello Brooklyn, please ensure your full balance has been paid by 11:59pm on [DA…"
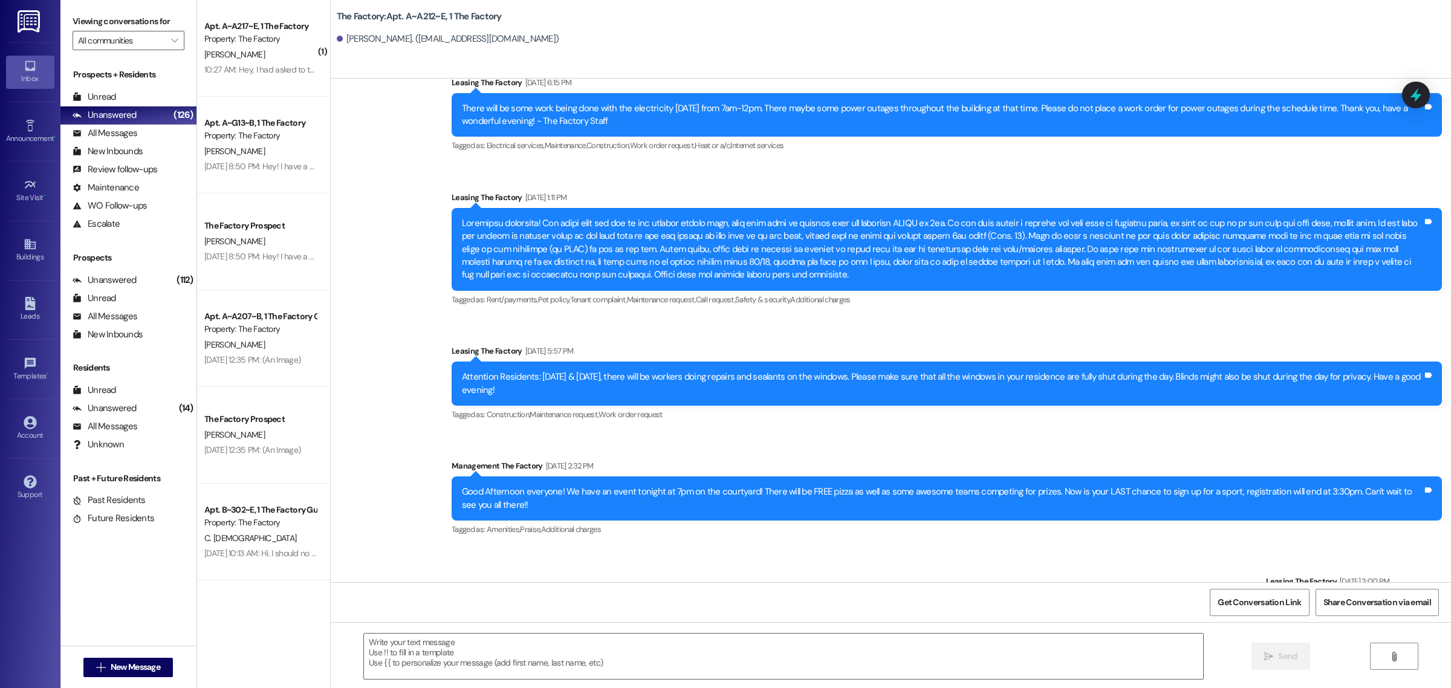
scroll to position [983, 0]
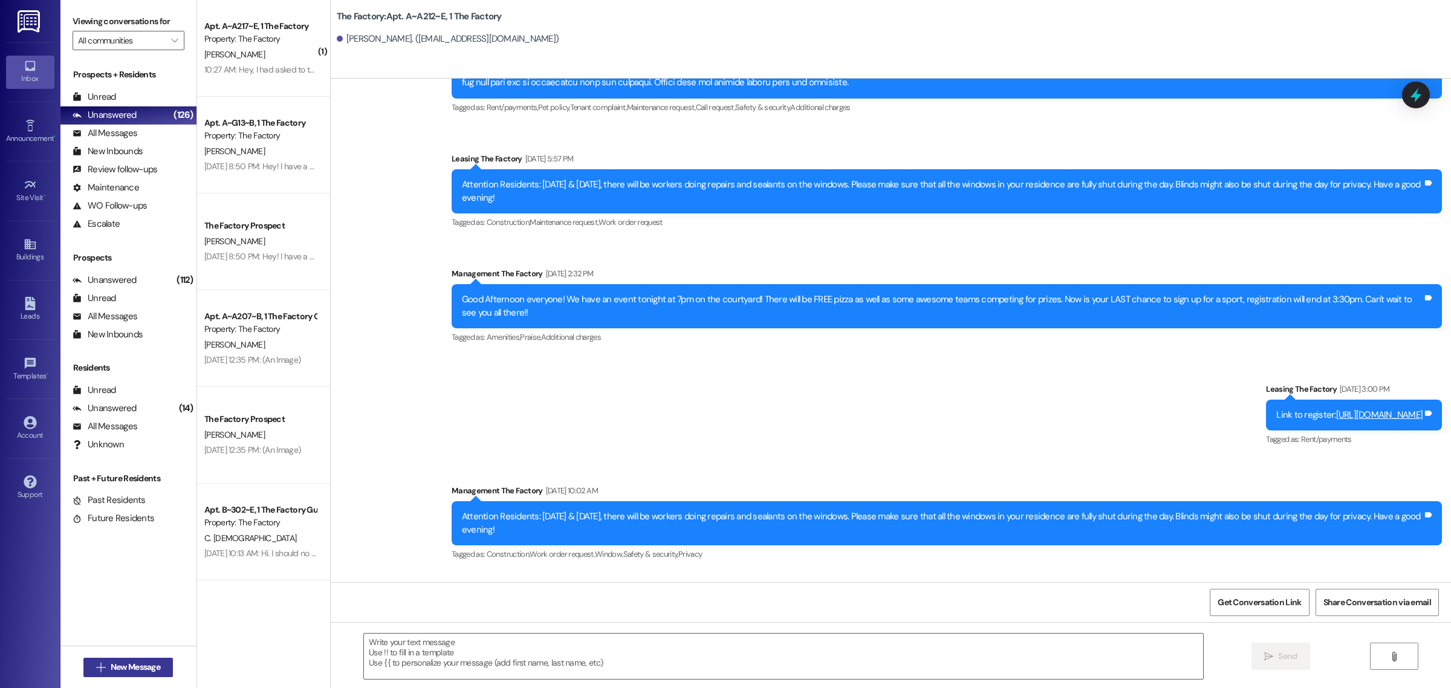
click at [122, 674] on button " New Message" at bounding box center [127, 667] width 89 height 19
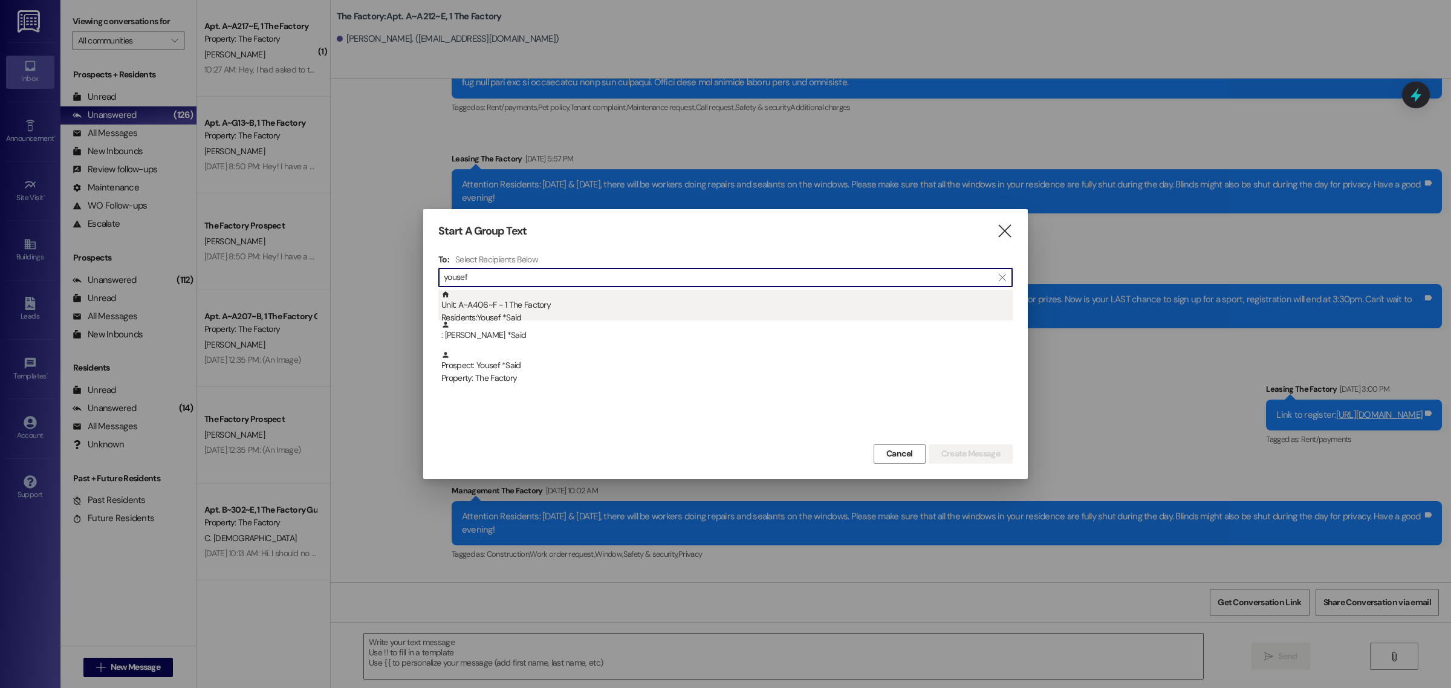
type input "yousef"
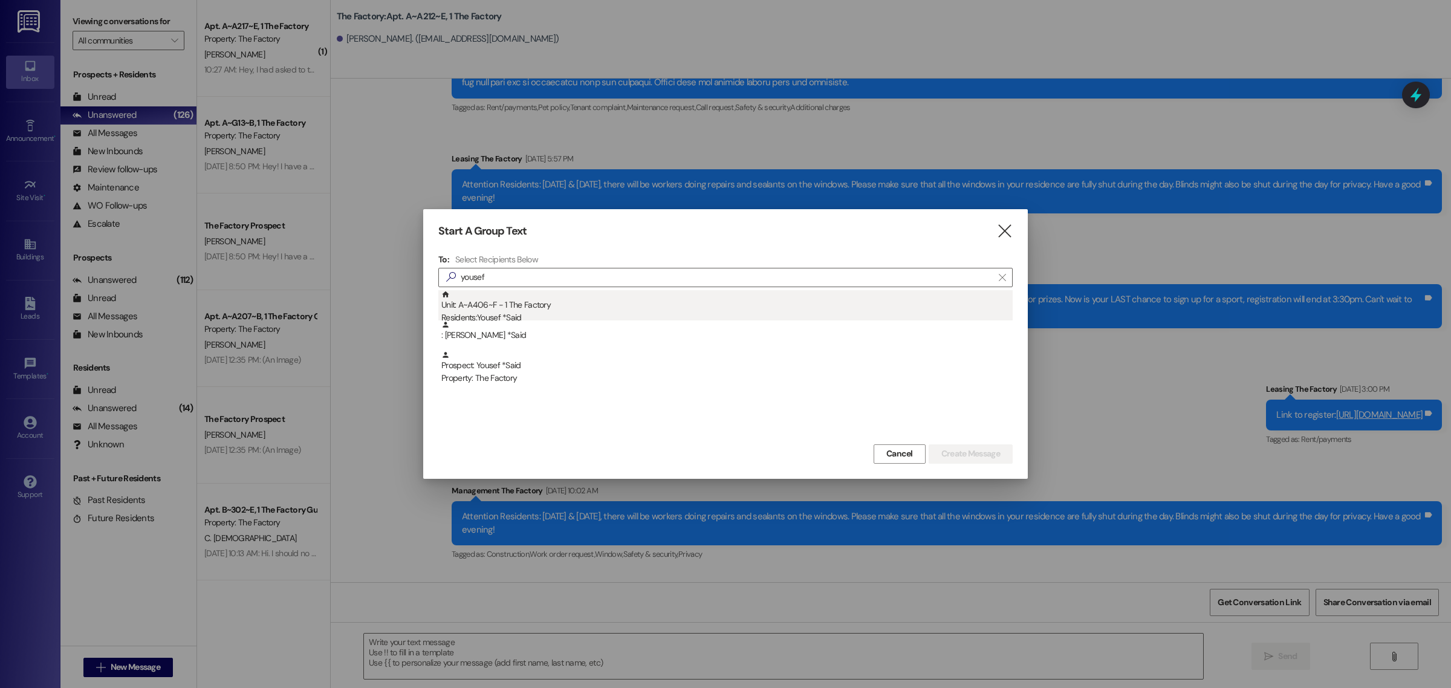
click at [606, 296] on div "Unit: A~A406~F - 1 The Factory Residents: Yousef *Said" at bounding box center [726, 307] width 571 height 34
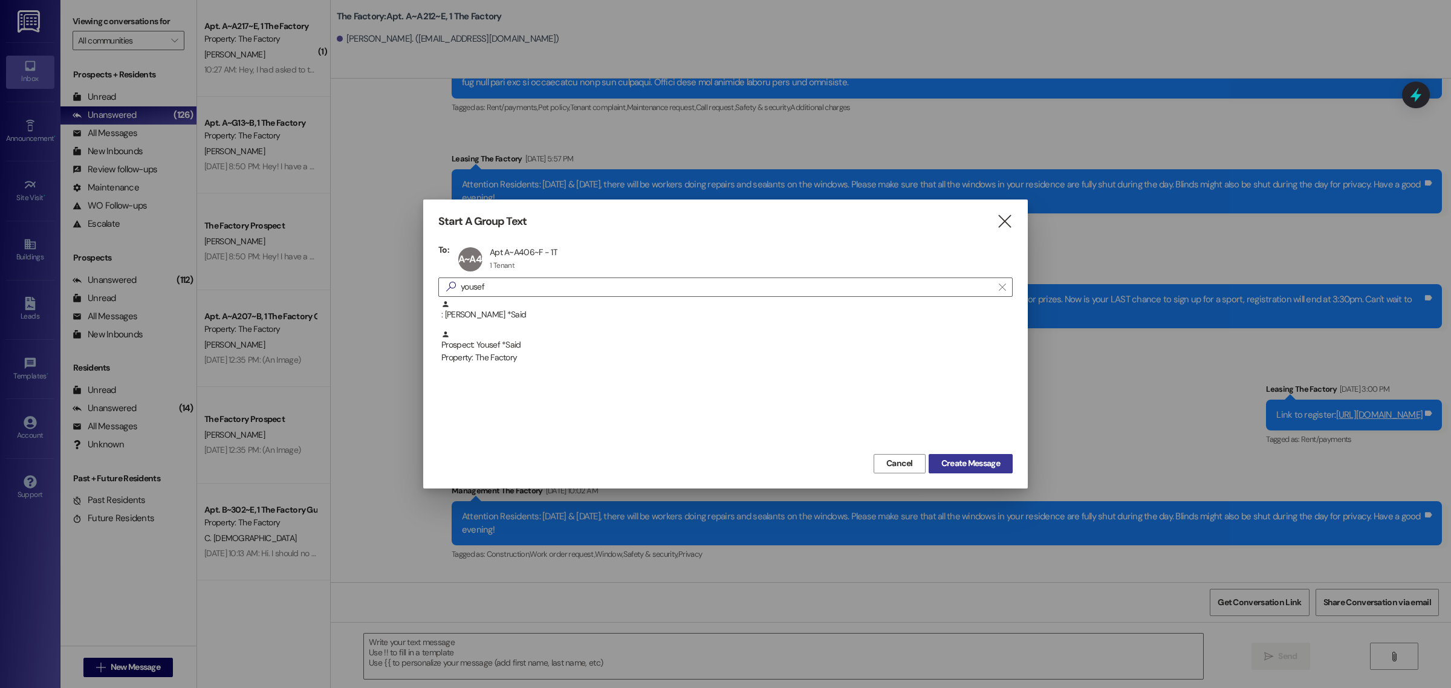
click at [946, 463] on span "Create Message" at bounding box center [970, 463] width 59 height 13
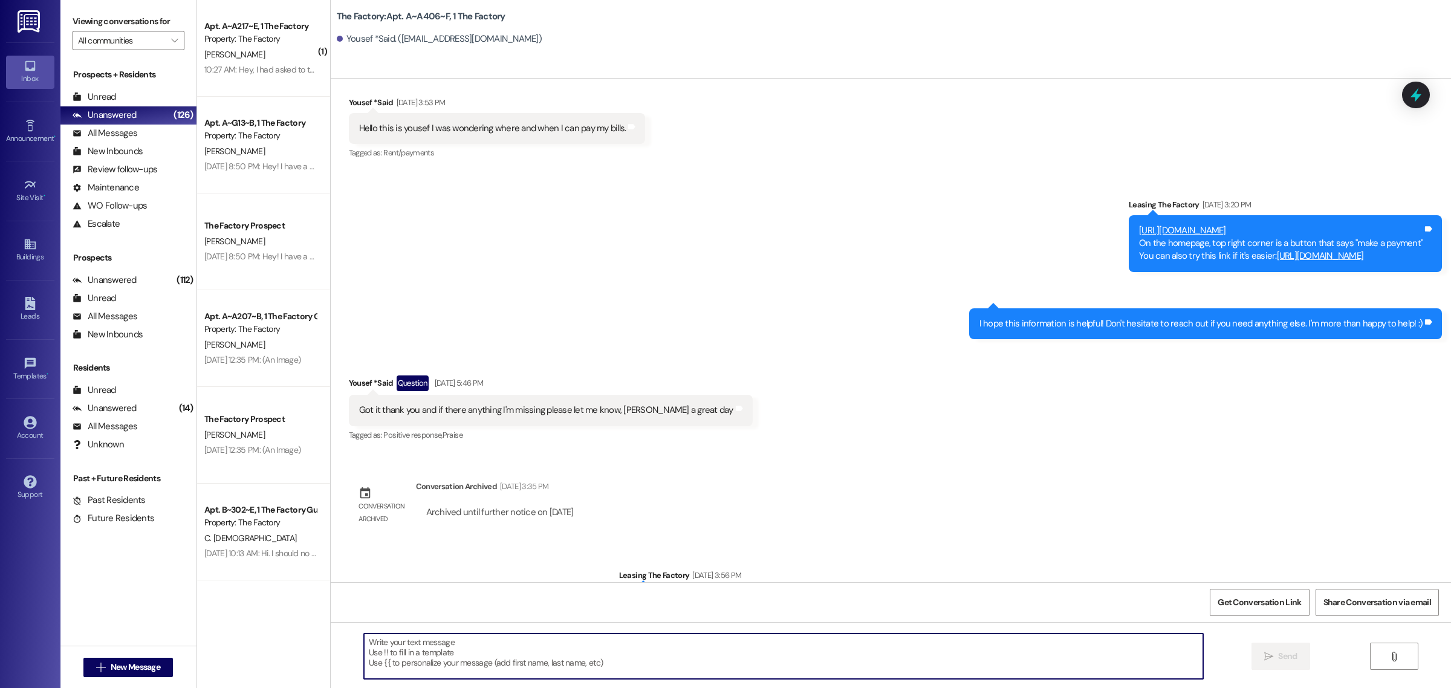
click at [490, 647] on textarea at bounding box center [783, 656] width 839 height 45
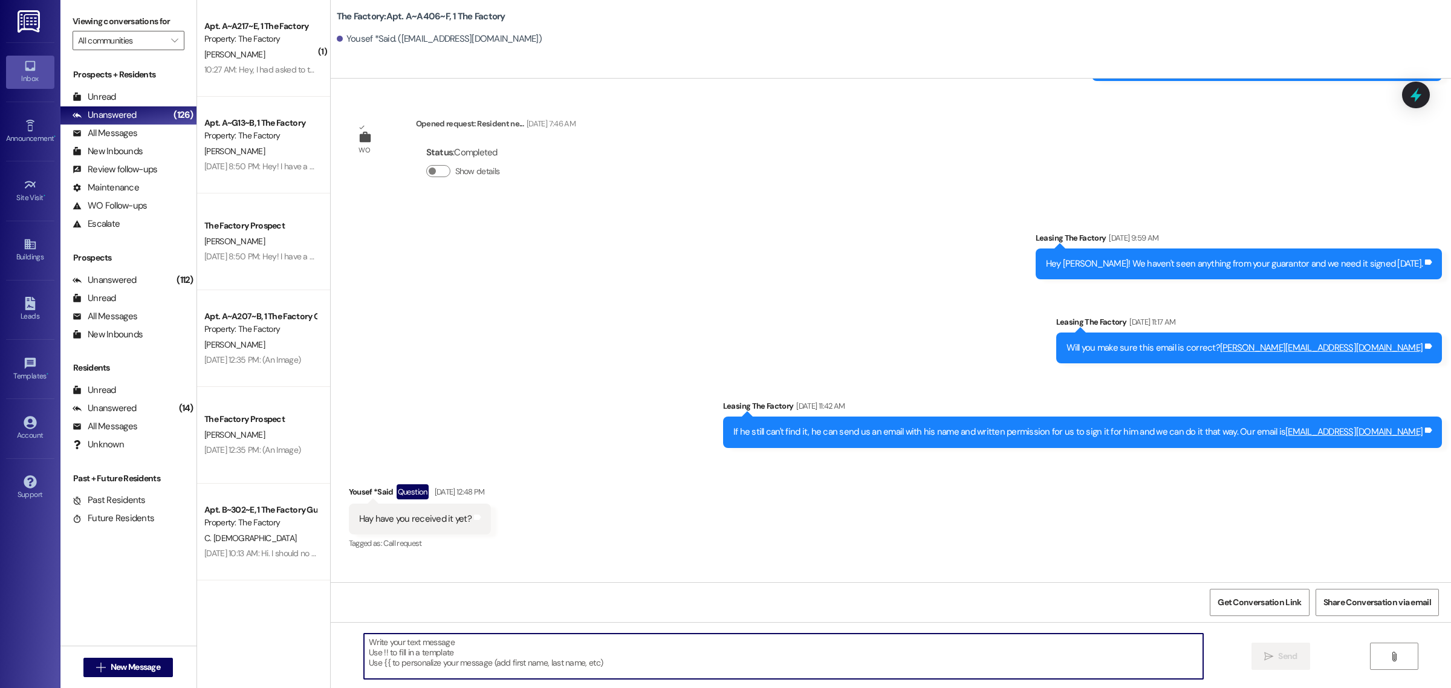
scroll to position [3088, 0]
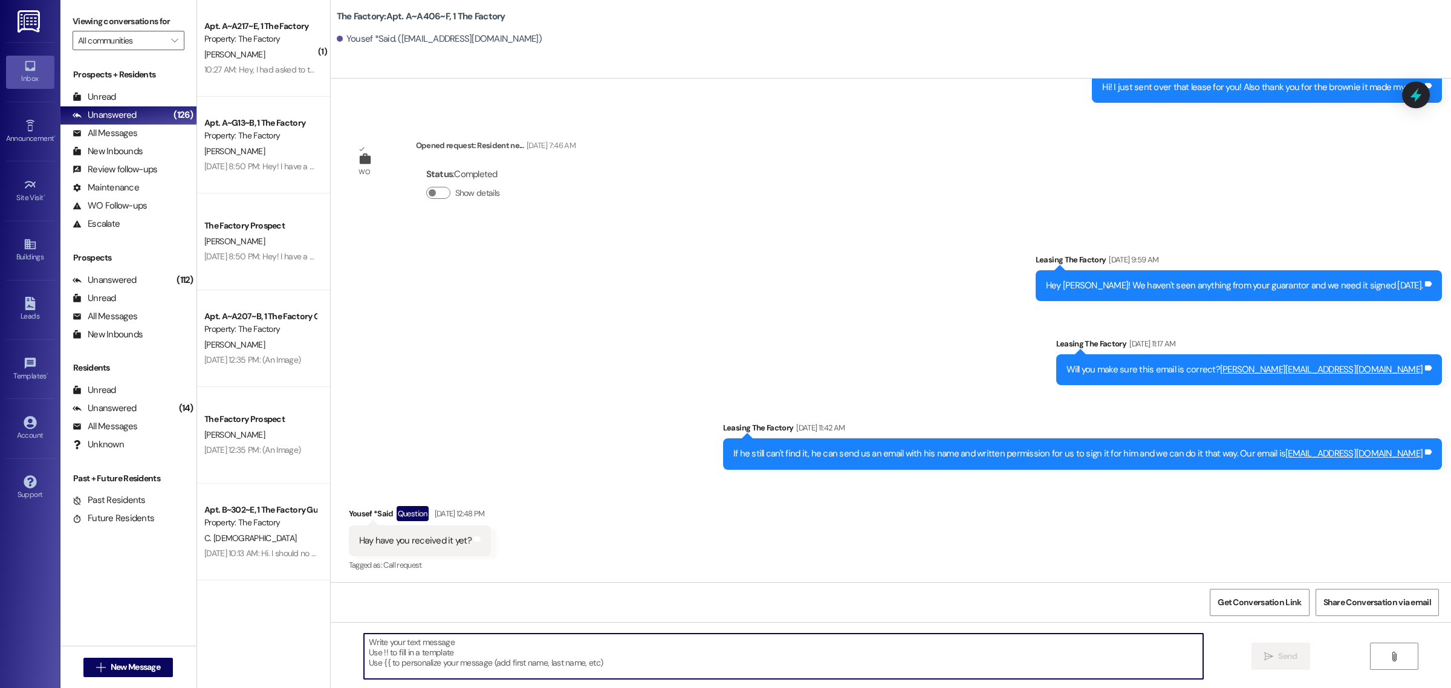
paste textarea "Hello [PERSON_NAME], please ensure your full balance has been paid by 11:59pm o…"
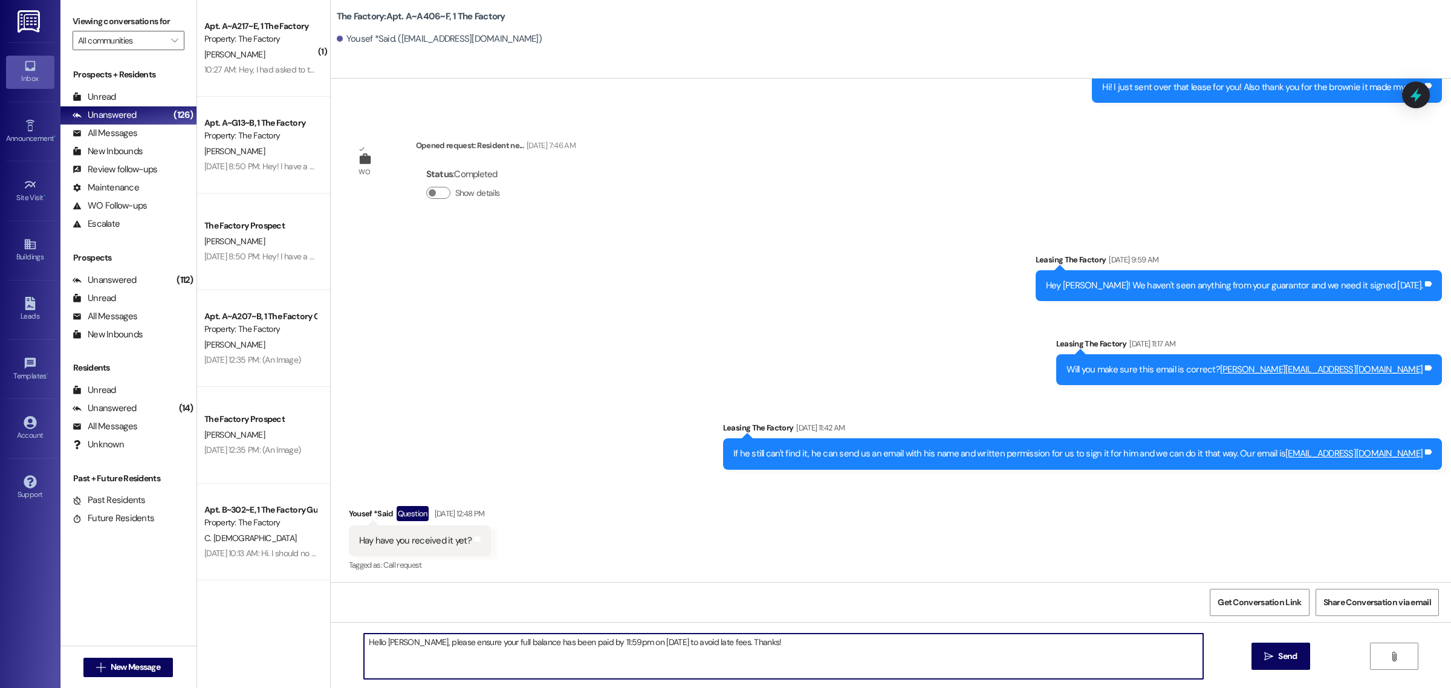
click at [391, 639] on textarea "Hello [PERSON_NAME], please ensure your full balance has been paid by 11:59pm o…" at bounding box center [783, 656] width 839 height 45
type textarea "Hello [PERSON_NAME], please ensure your full balance has been paid by 11:59pm o…"
